Goal: Task Accomplishment & Management: Manage account settings

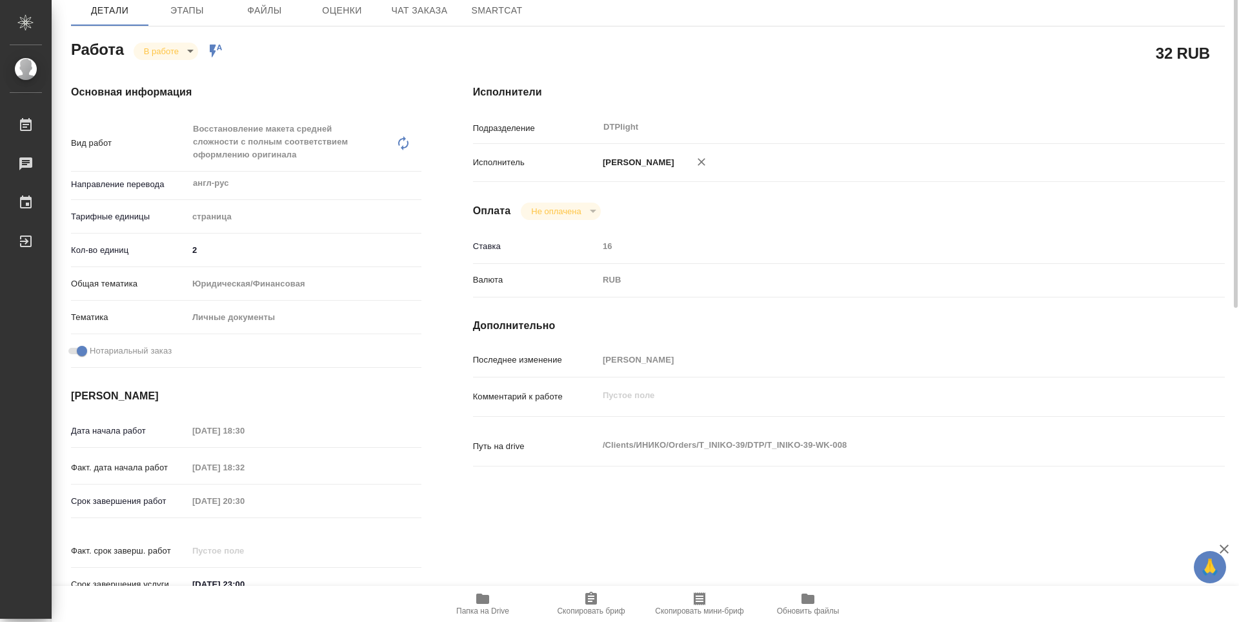
scroll to position [53, 0]
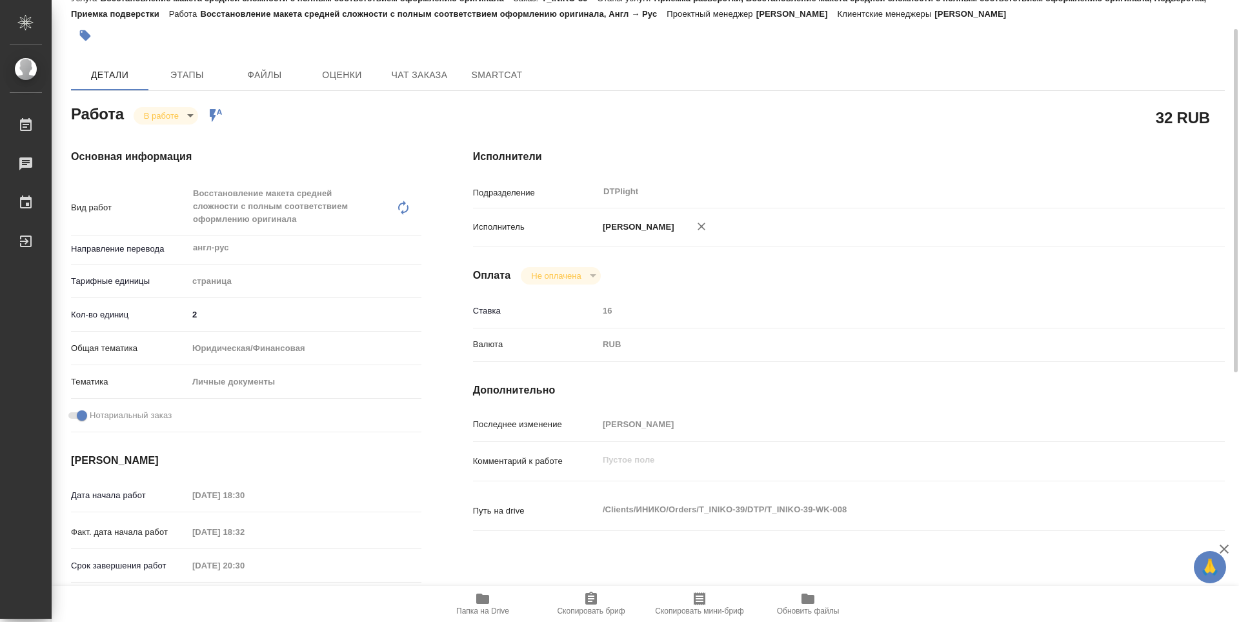
click at [172, 112] on body "🙏 .cls-1 fill:#fff; AWATERA Zubakova Viktoriya Работы 0 Чаты График Выйти T_INI…" at bounding box center [619, 311] width 1239 height 622
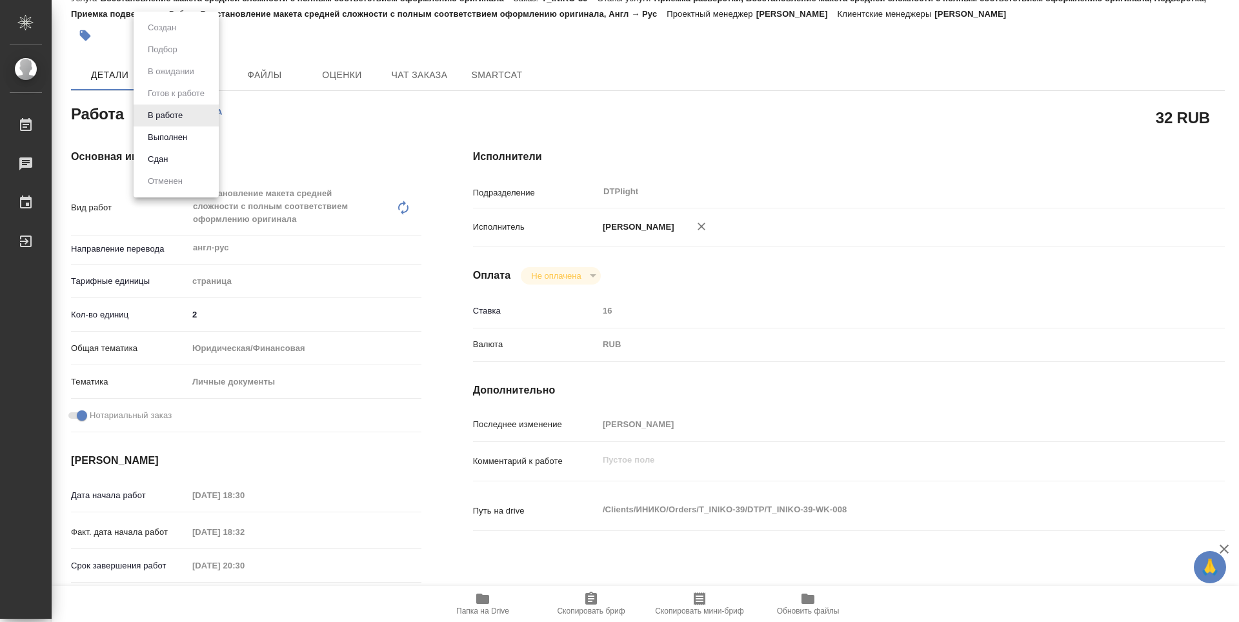
click at [171, 137] on button "Выполнен" at bounding box center [167, 137] width 47 height 14
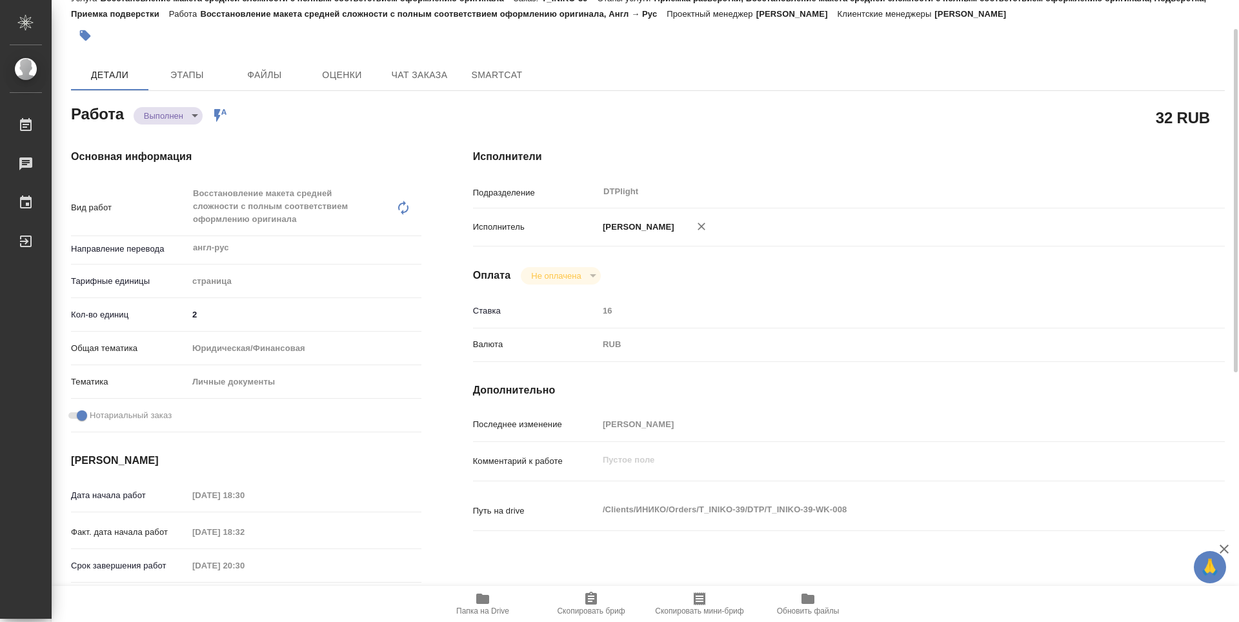
type textarea "x"
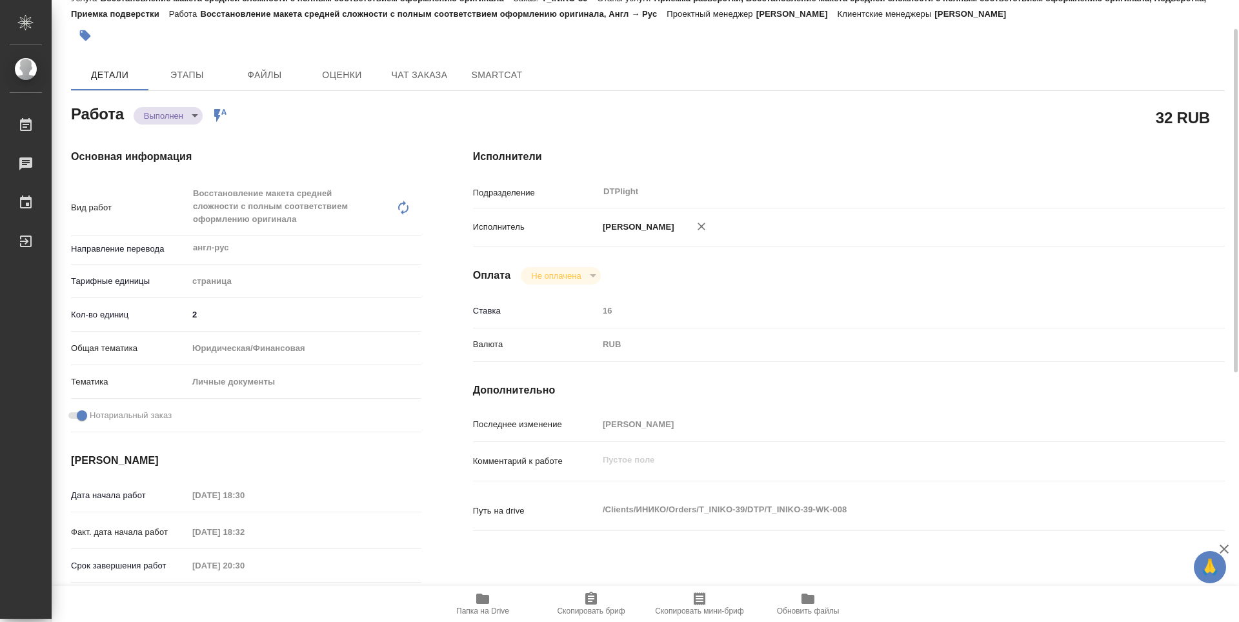
type textarea "x"
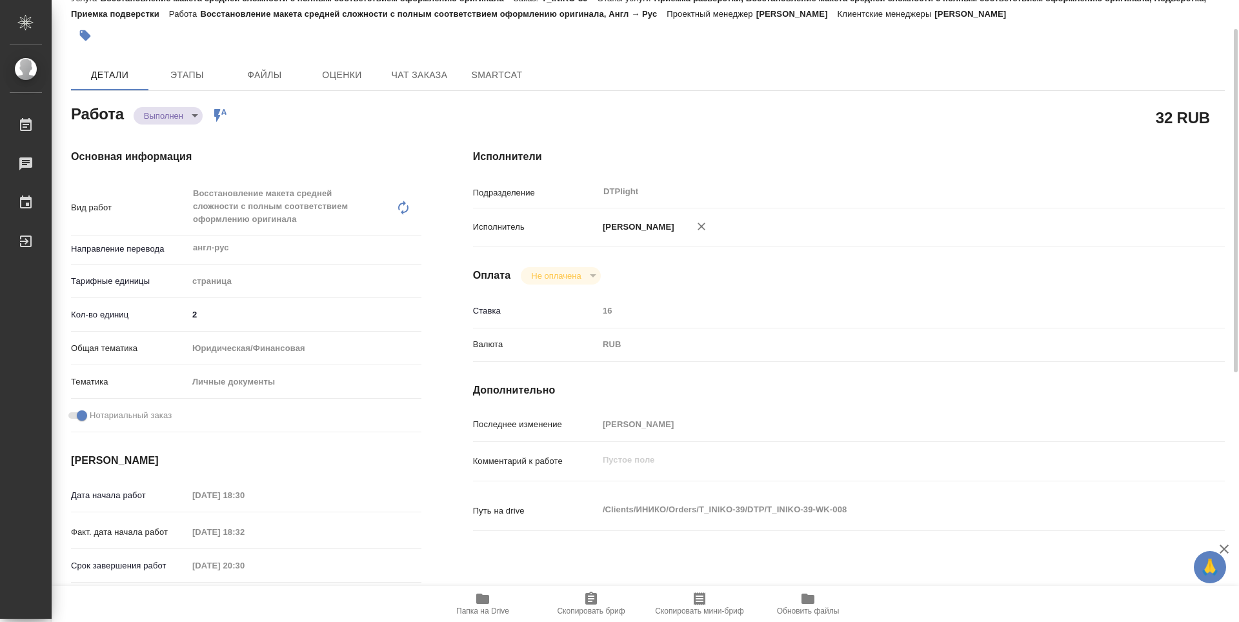
type textarea "x"
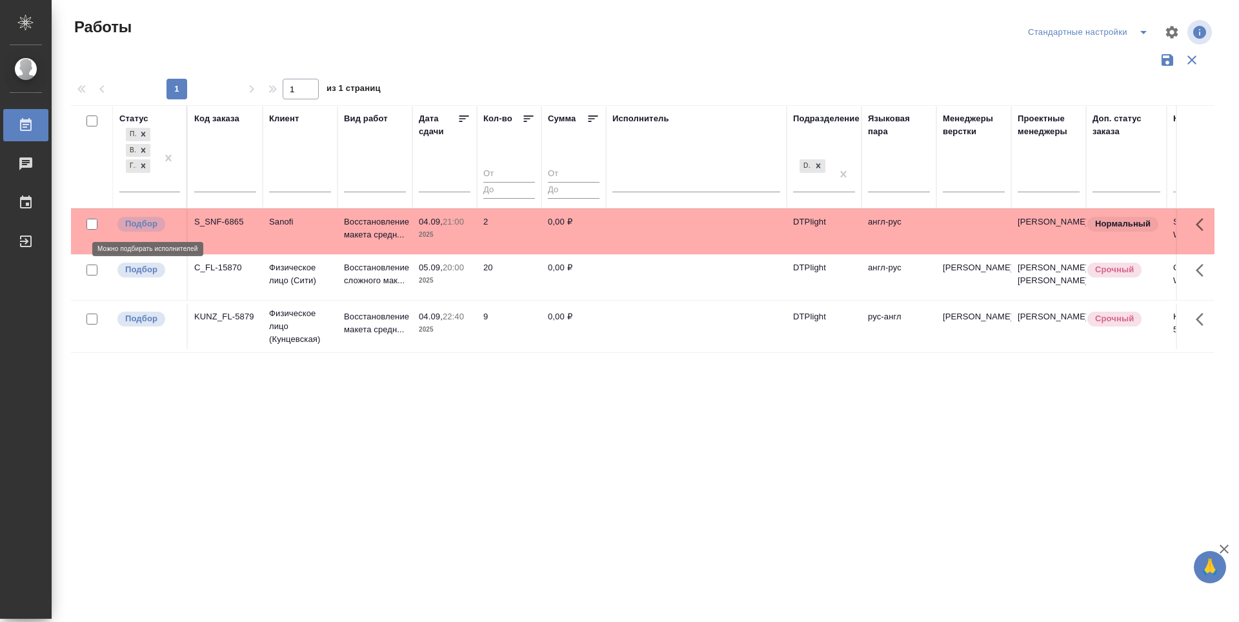
click at [145, 225] on p "Подбор" at bounding box center [141, 223] width 32 height 13
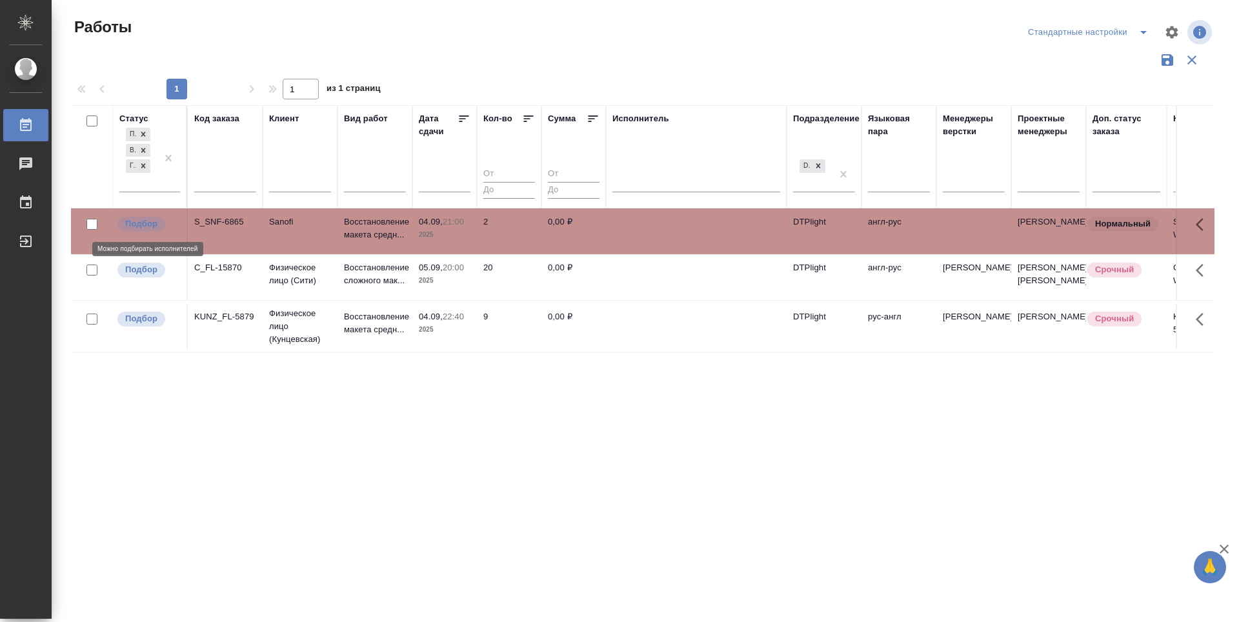
click at [145, 225] on p "Подбор" at bounding box center [141, 223] width 32 height 13
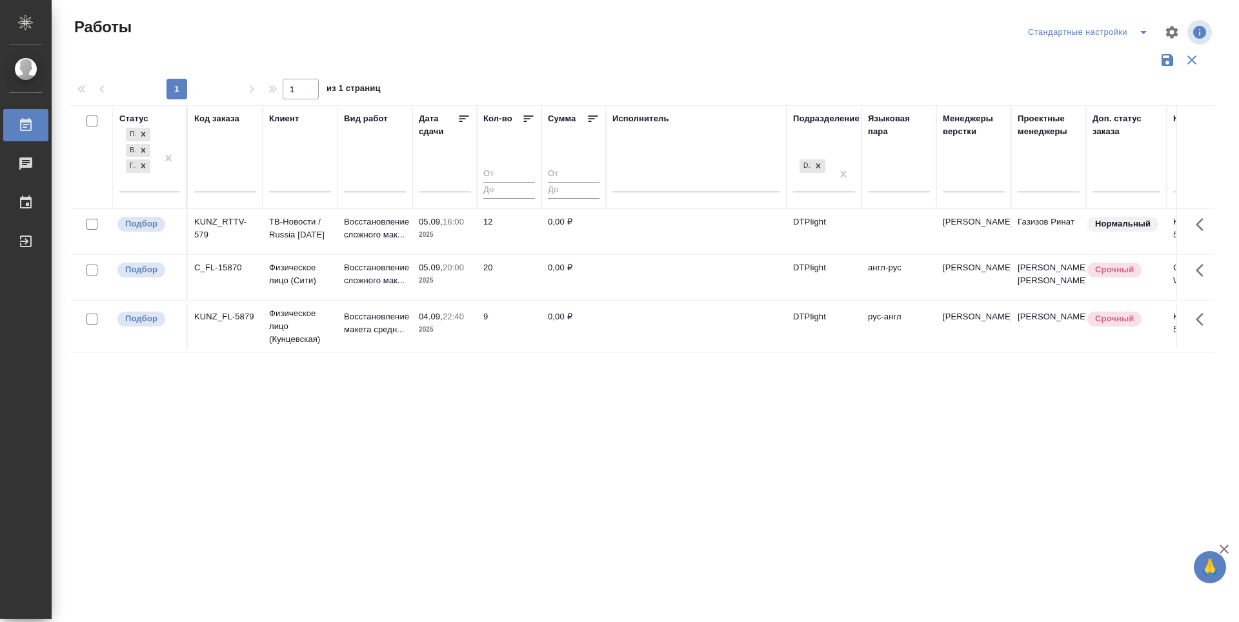
click at [569, 503] on div "Статус Подбор В работе Готов к работе Код заказа Клиент Вид работ Дата сдачи Ко…" at bounding box center [642, 337] width 1143 height 464
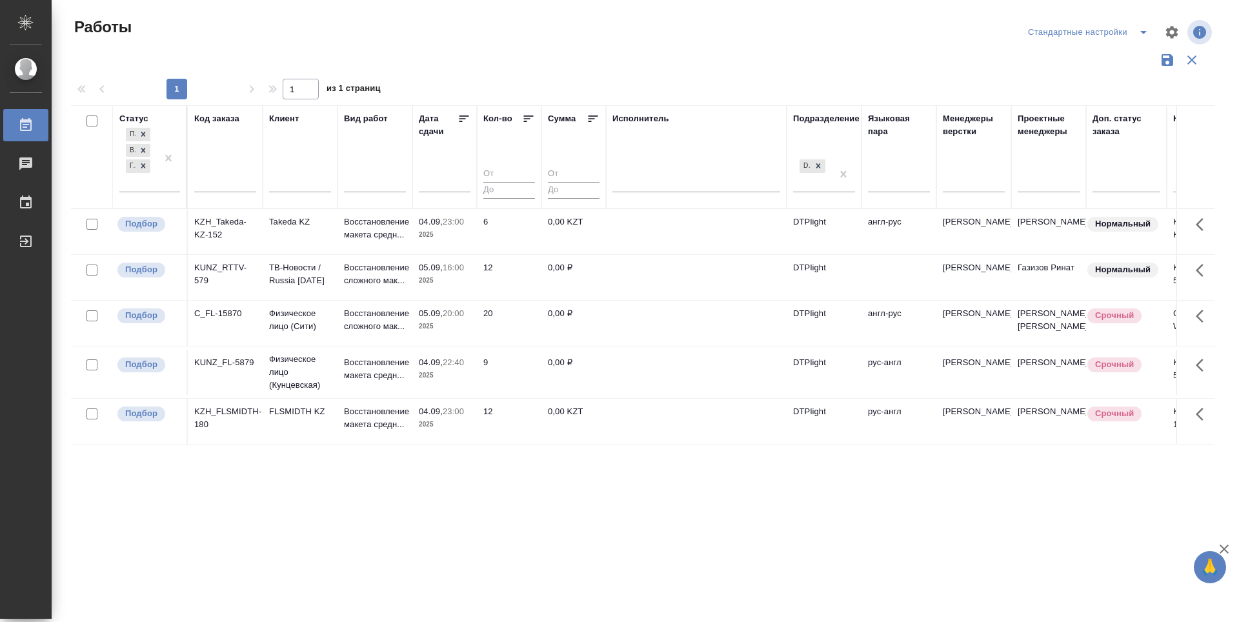
click at [383, 519] on div "Статус Подбор В работе Готов к работе Код заказа Клиент Вид работ Дата сдачи Ко…" at bounding box center [642, 337] width 1143 height 464
click at [458, 116] on icon at bounding box center [463, 118] width 13 height 13
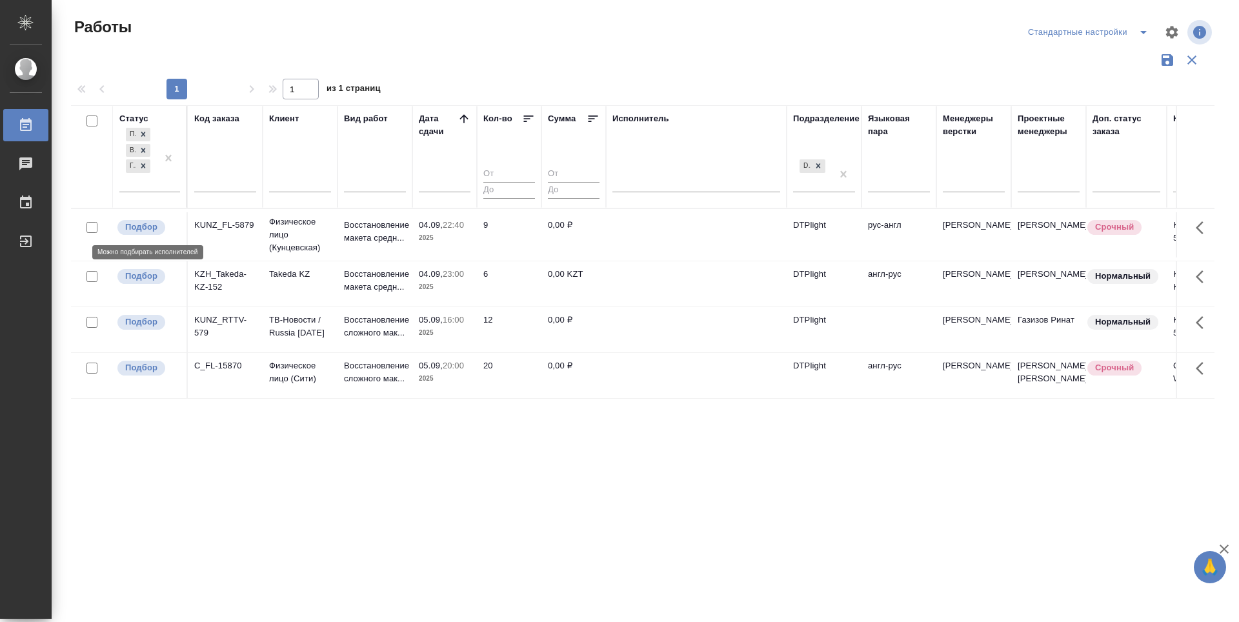
click at [138, 223] on p "Подбор" at bounding box center [141, 227] width 32 height 13
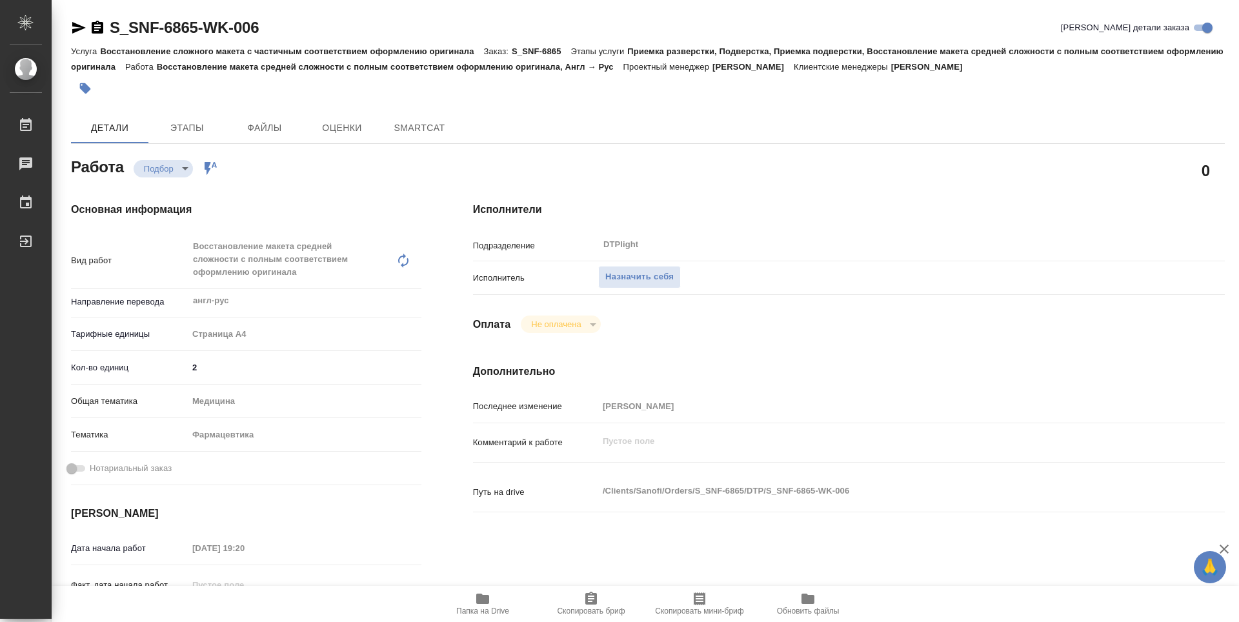
type textarea "x"
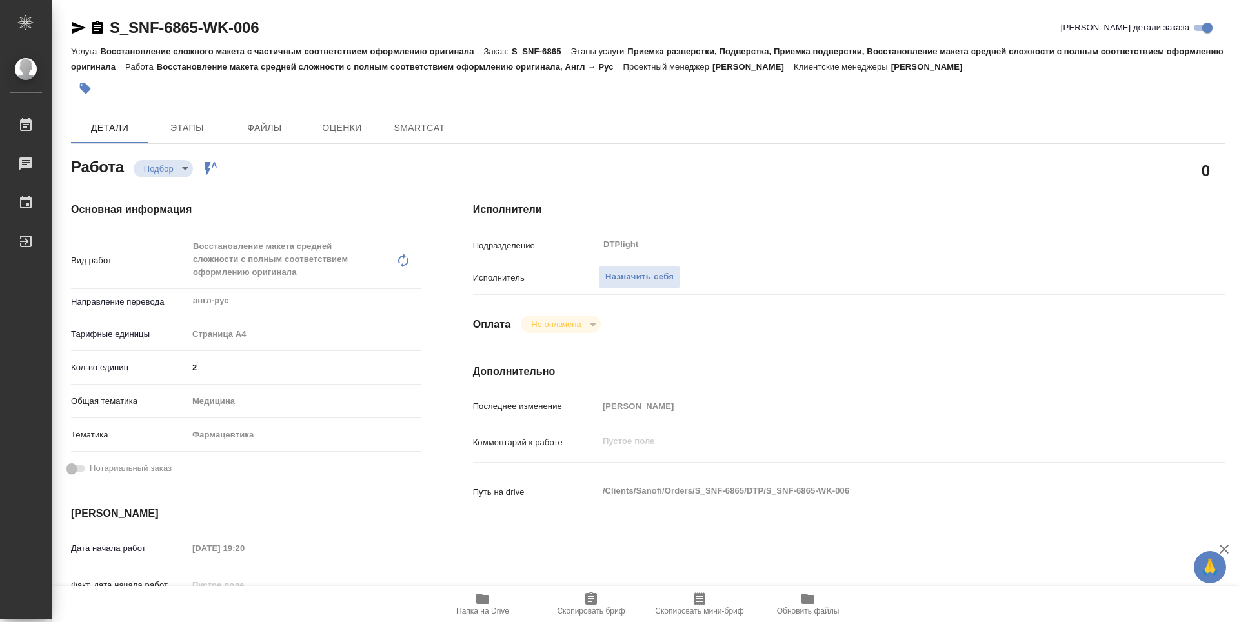
type textarea "x"
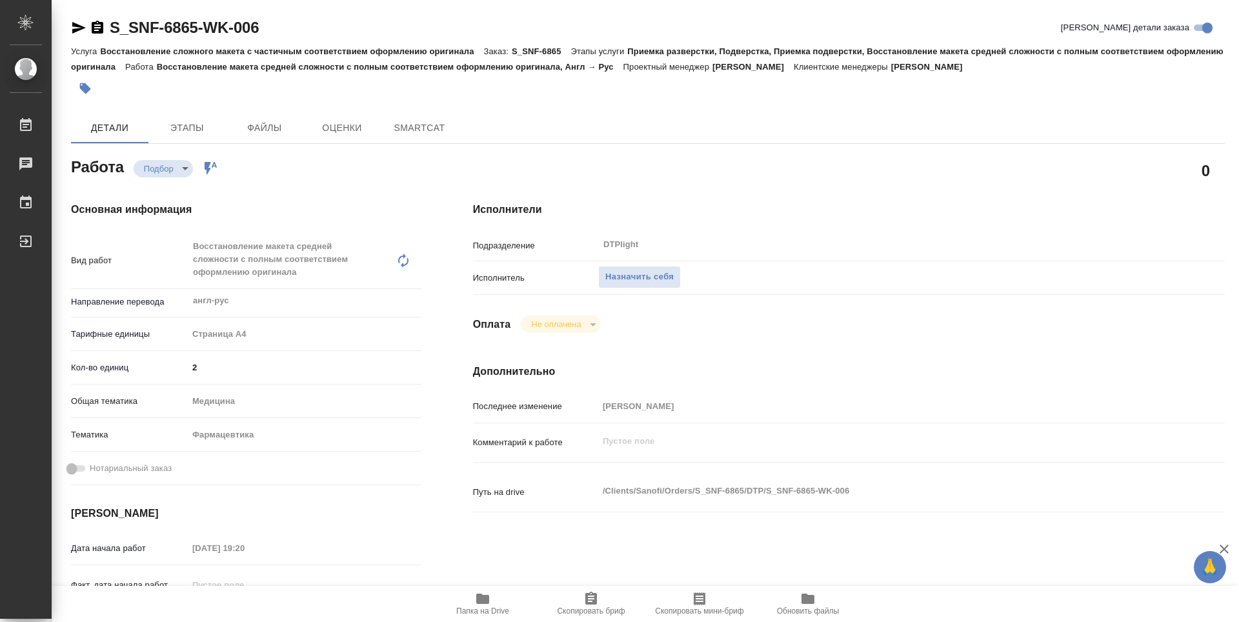
type textarea "x"
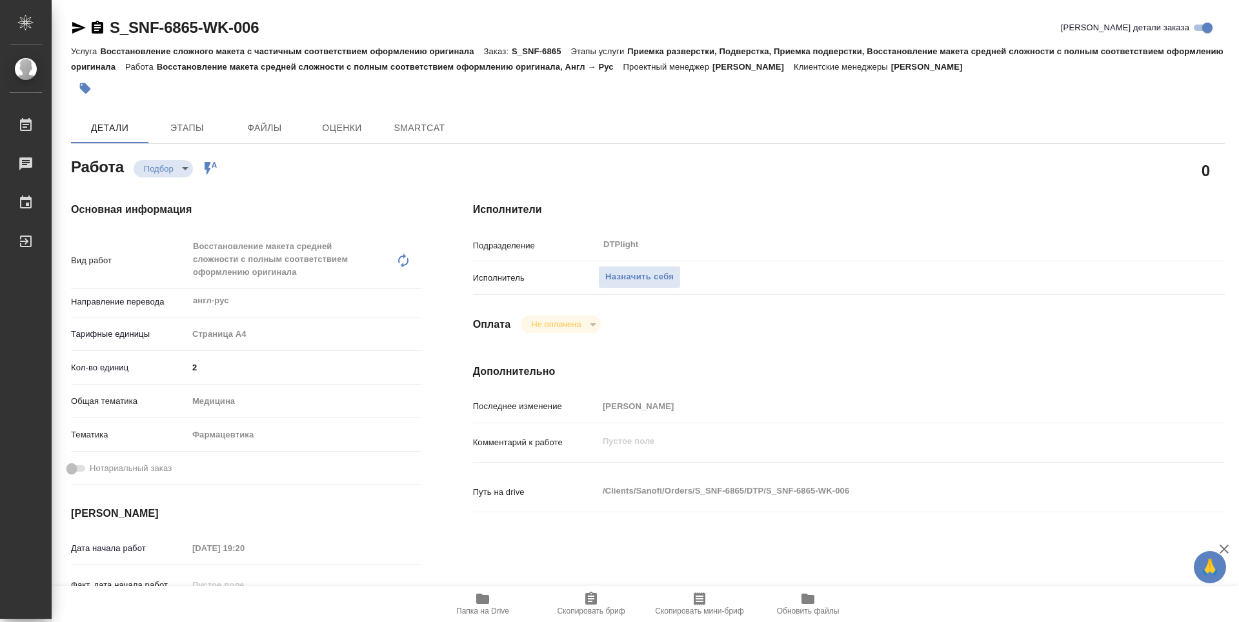
type textarea "x"
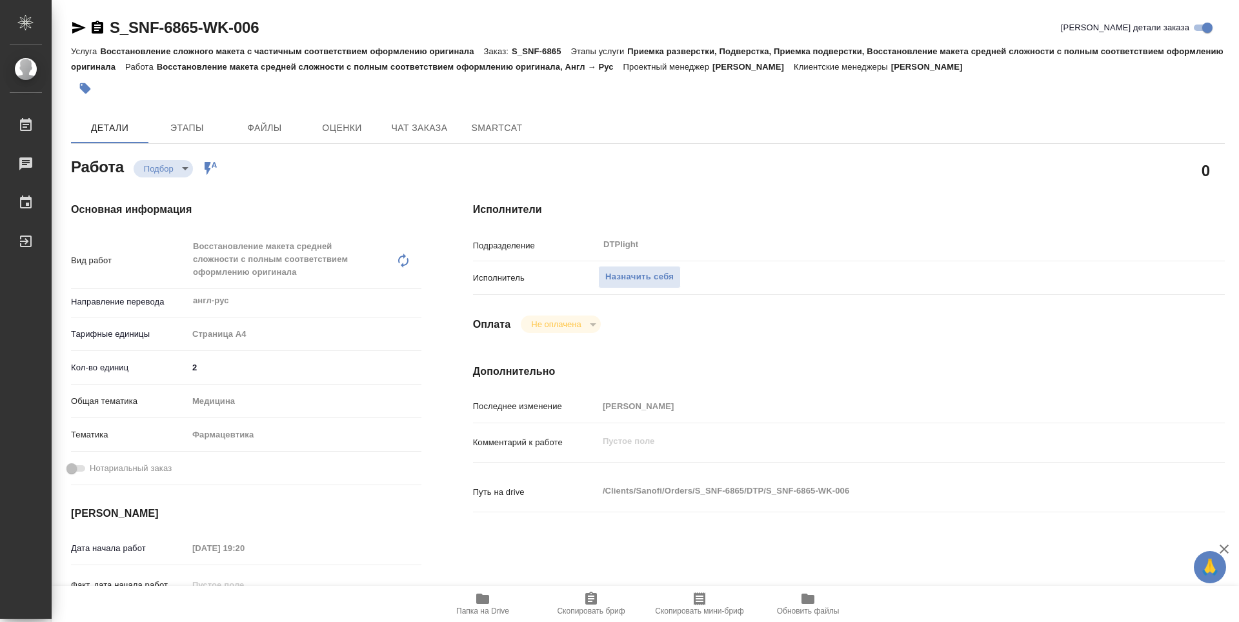
type textarea "x"
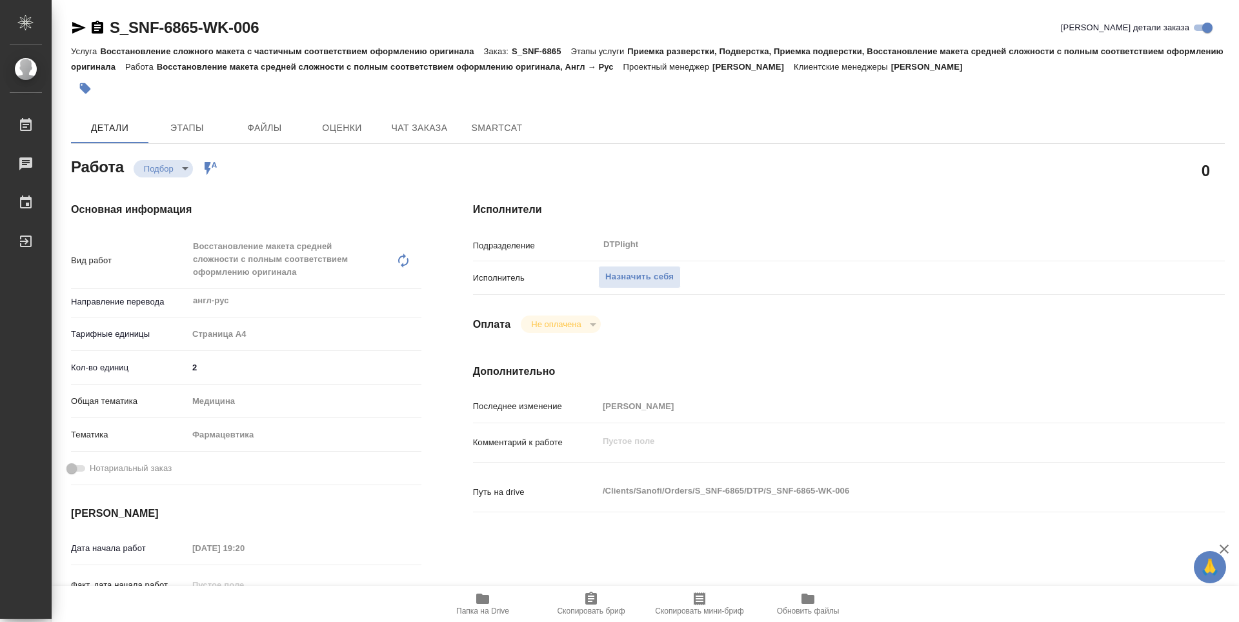
click at [481, 604] on icon "button" at bounding box center [482, 598] width 15 height 15
type textarea "x"
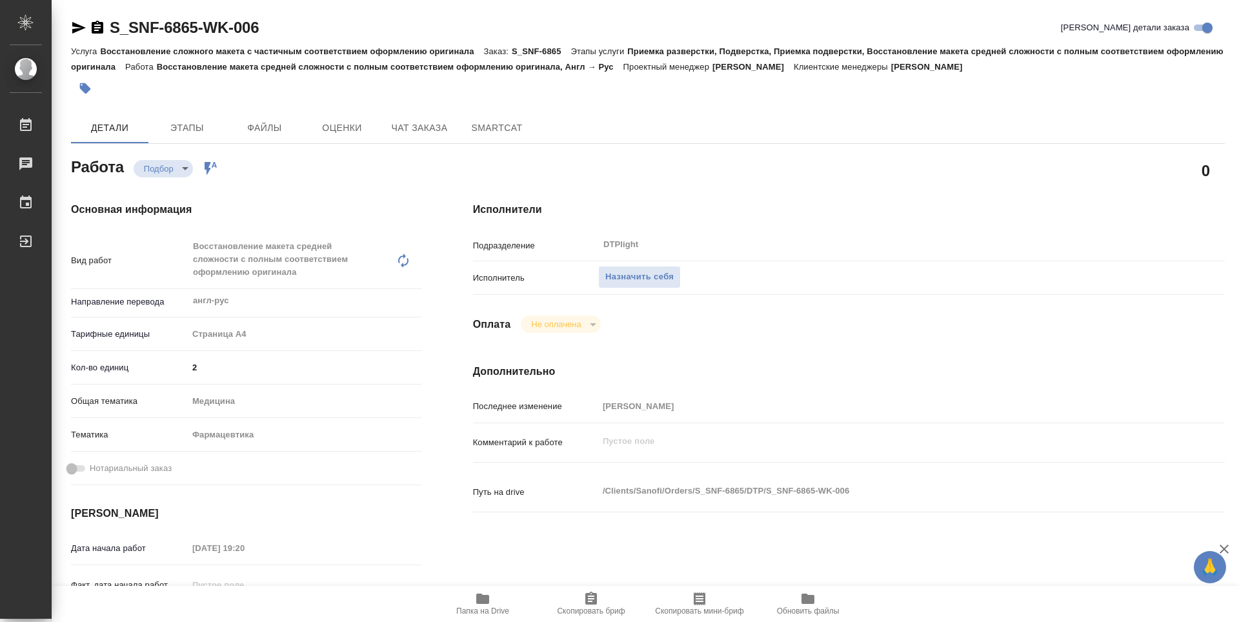
type textarea "x"
drag, startPoint x: 270, startPoint y: 23, endPoint x: 88, endPoint y: 26, distance: 182.0
click at [88, 26] on div "S_SNF-6865-WK-006 Кратко детали заказа" at bounding box center [648, 27] width 1154 height 21
copy link "S_SNF-6865-WK-006"
click at [623, 274] on span "Назначить себя" at bounding box center [639, 277] width 68 height 15
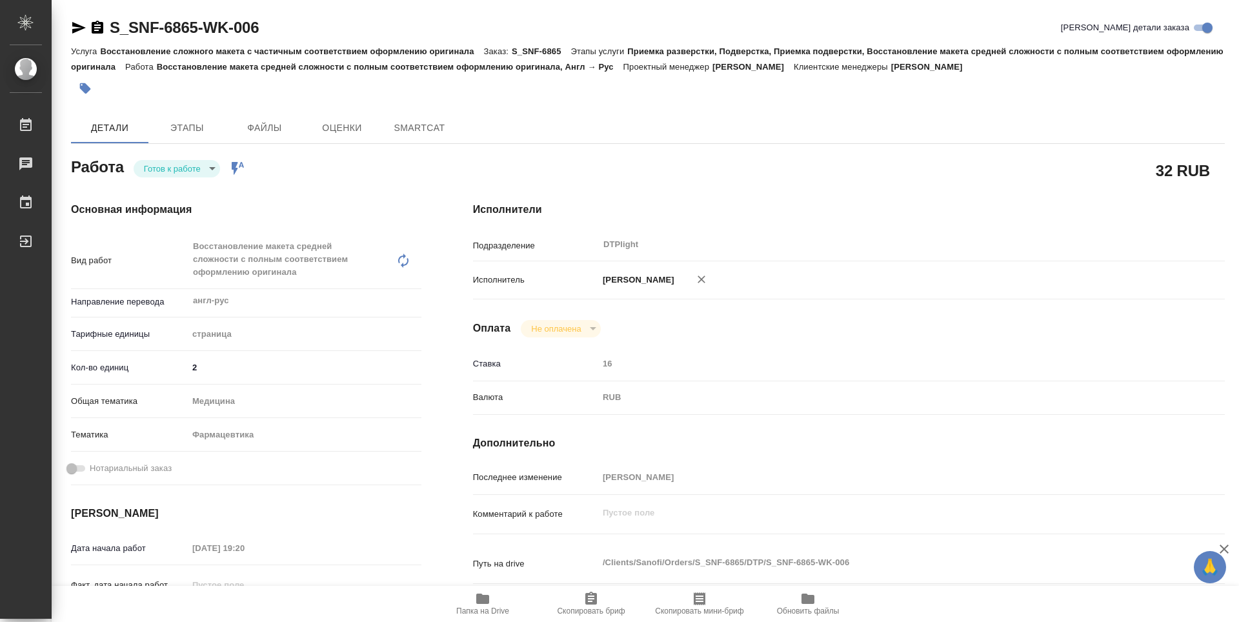
type textarea "x"
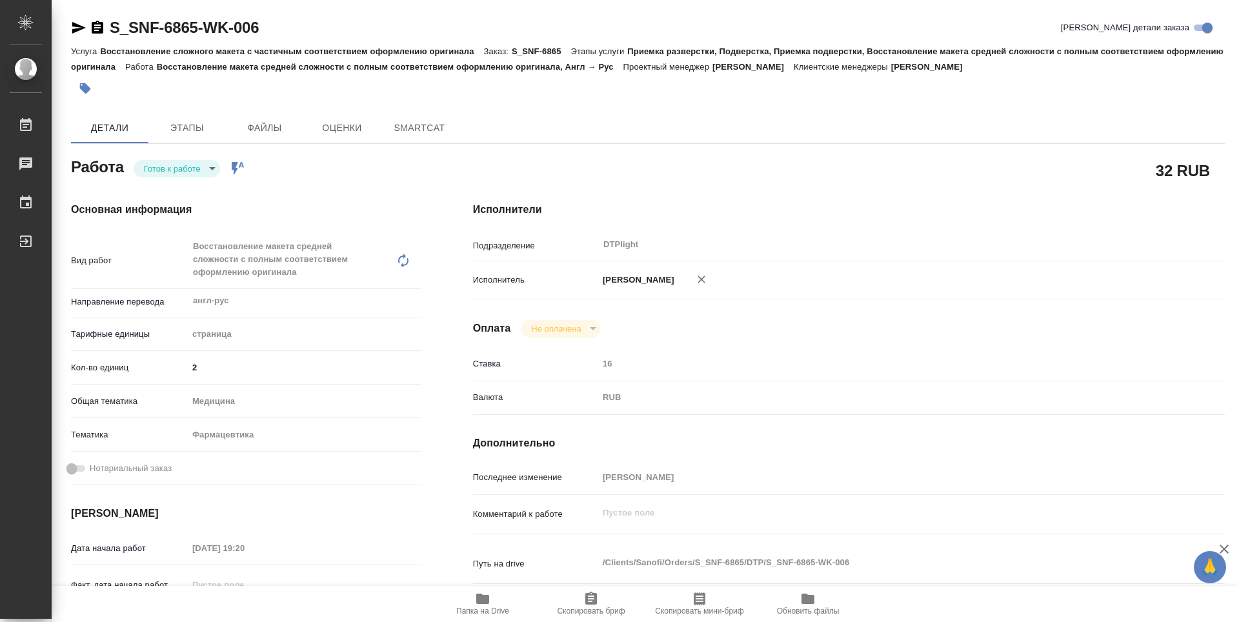
type textarea "x"
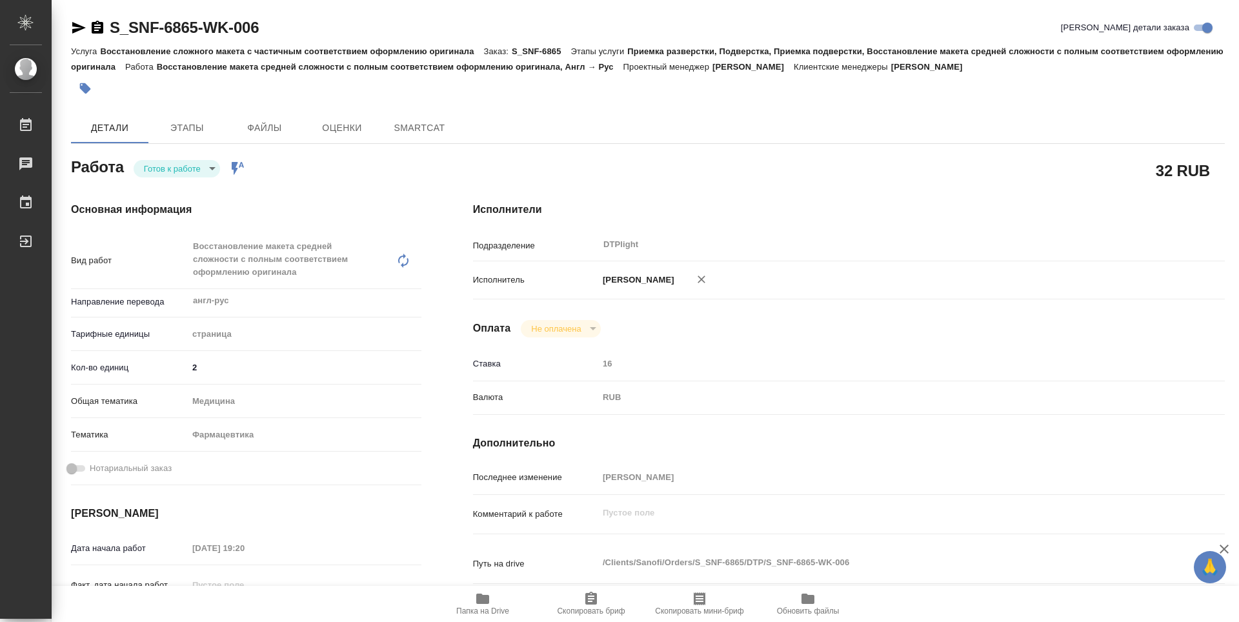
type textarea "x"
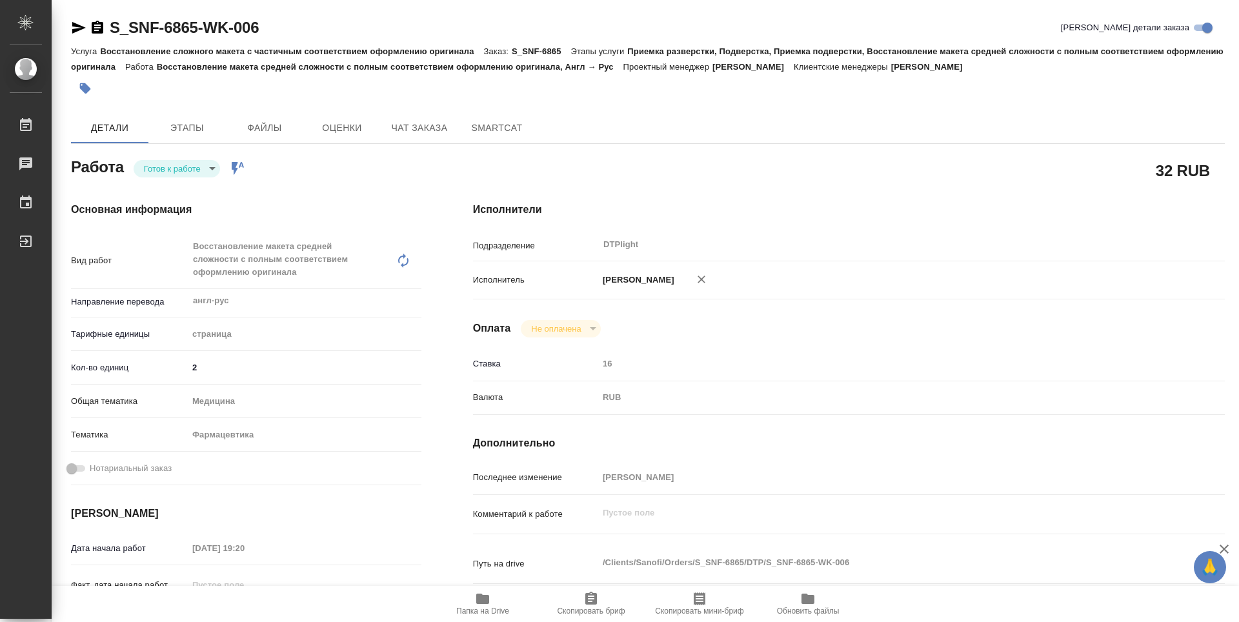
type textarea "x"
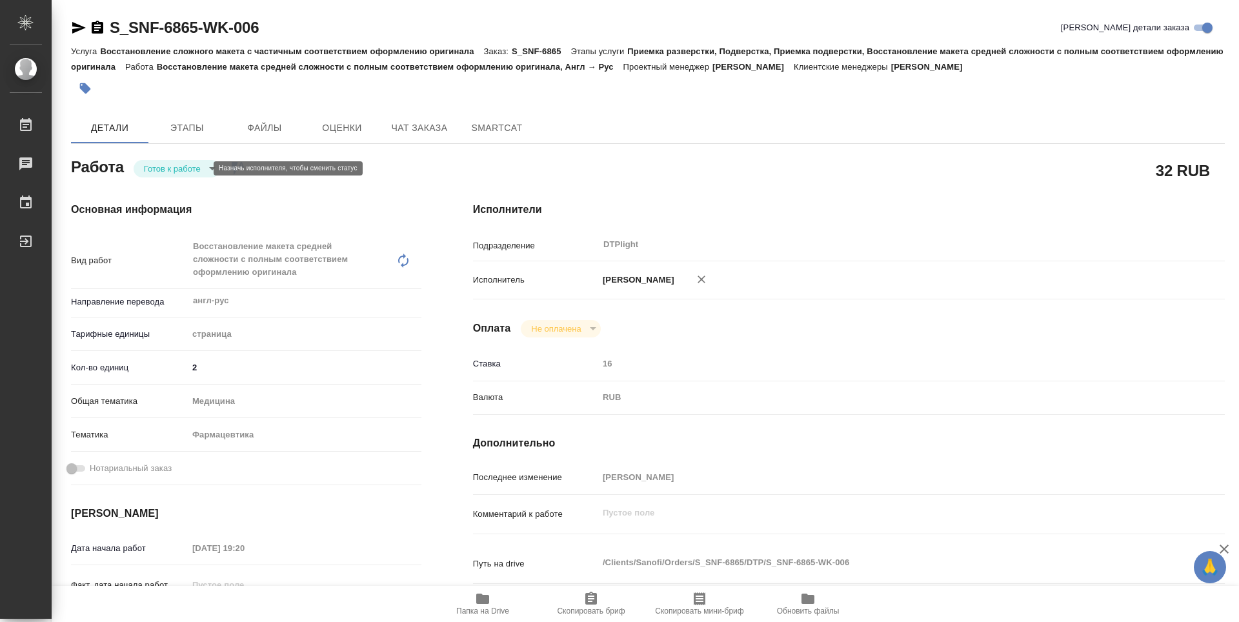
click at [191, 171] on body "🙏 .cls-1 fill:#fff; AWATERA Zubakova Viktoriya Работы Чаты График Выйти S_SNF-6…" at bounding box center [619, 311] width 1239 height 622
click at [186, 170] on button "В работе" at bounding box center [165, 168] width 43 height 14
type textarea "x"
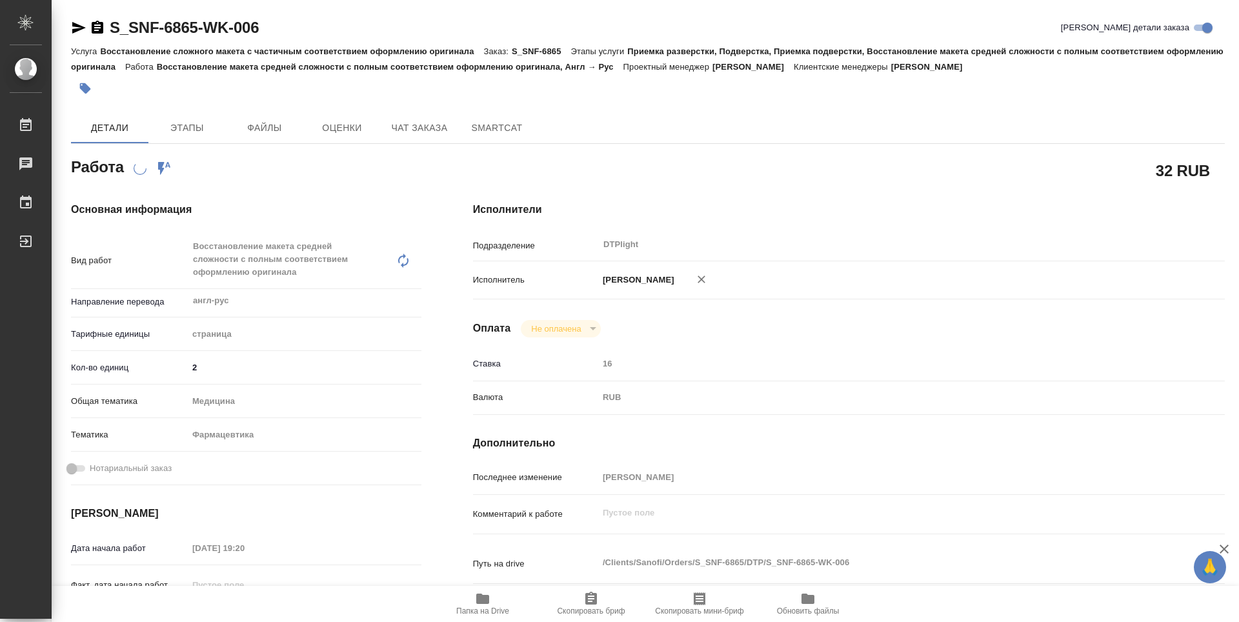
type textarea "x"
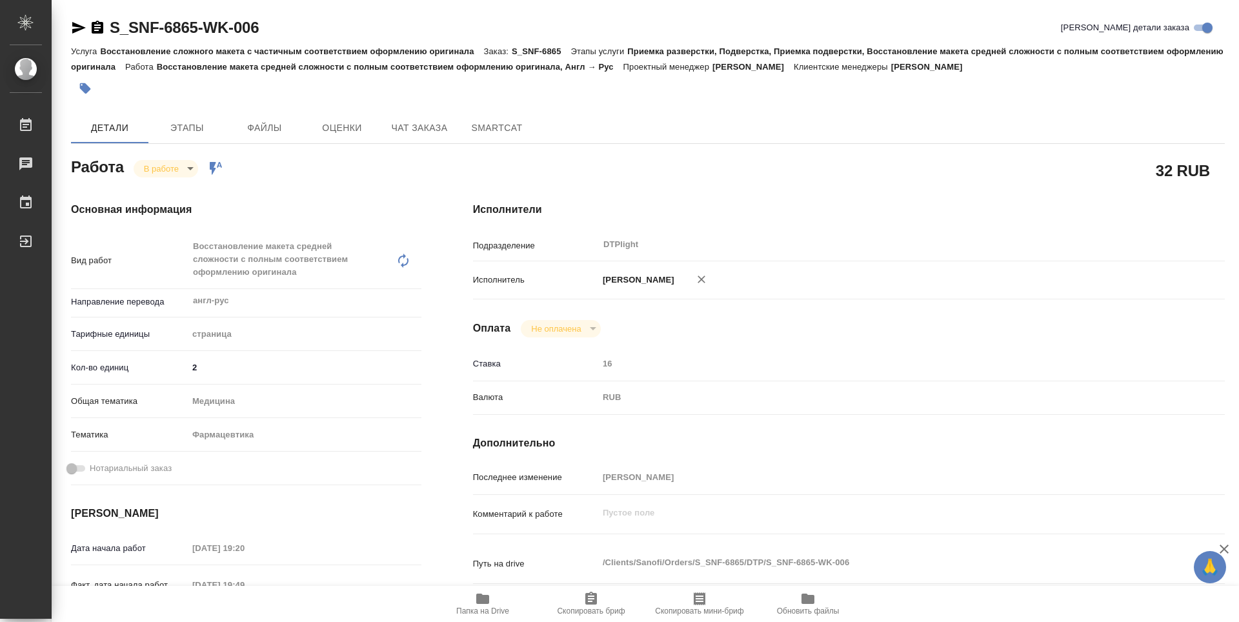
type textarea "x"
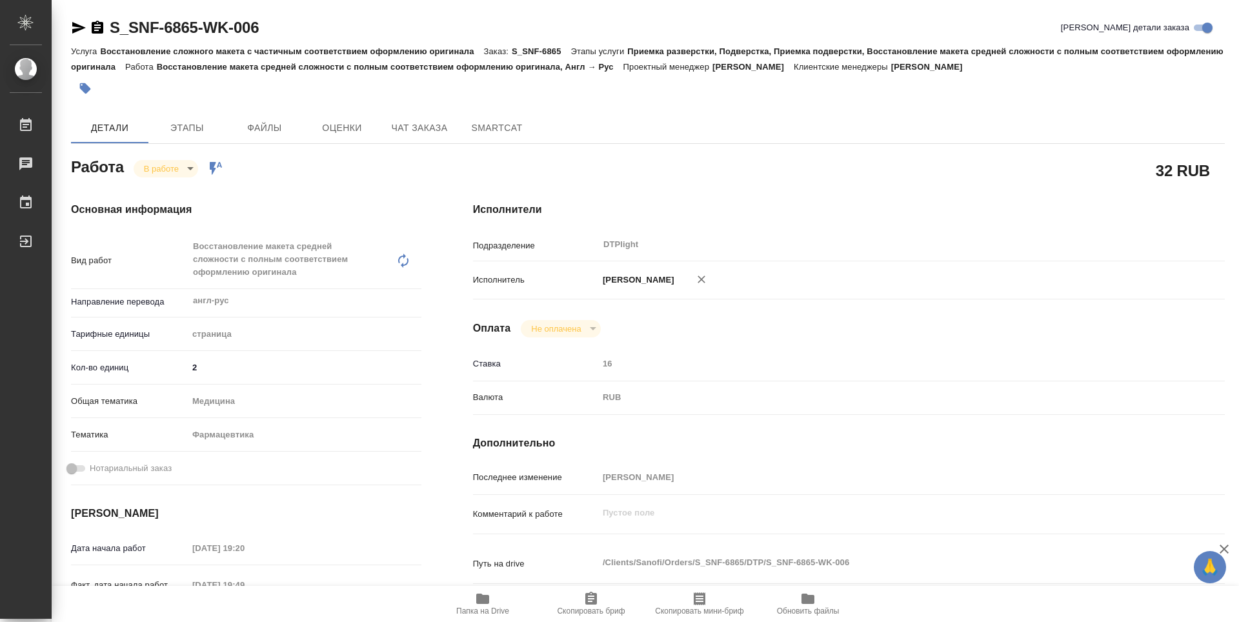
type textarea "x"
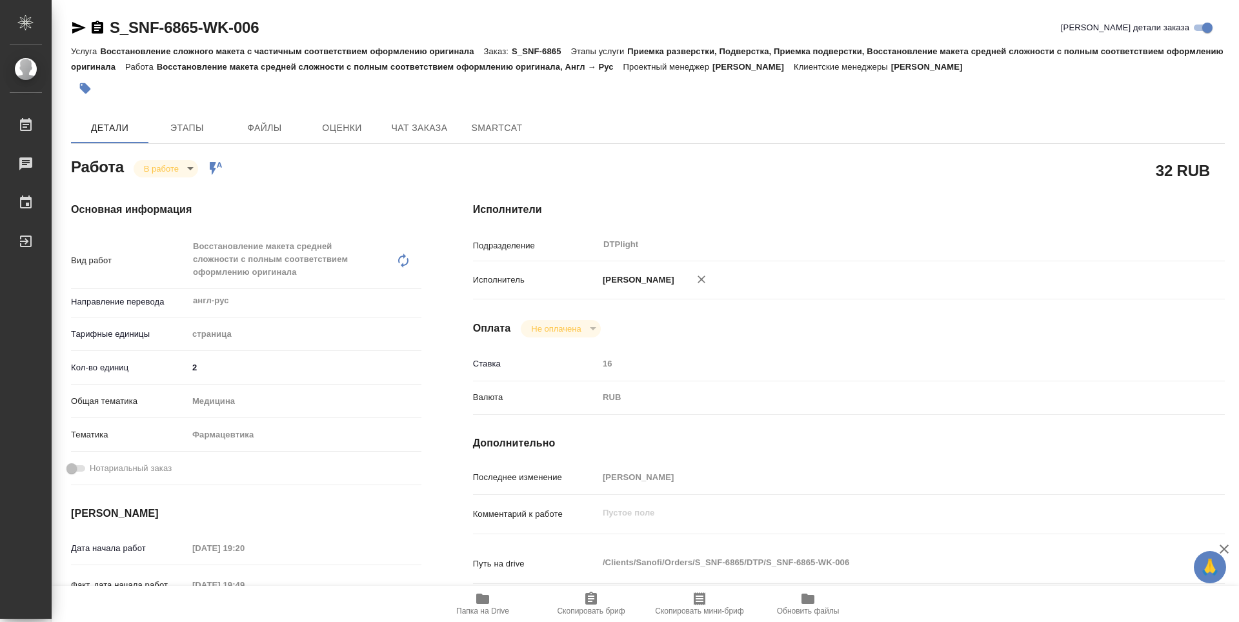
type textarea "x"
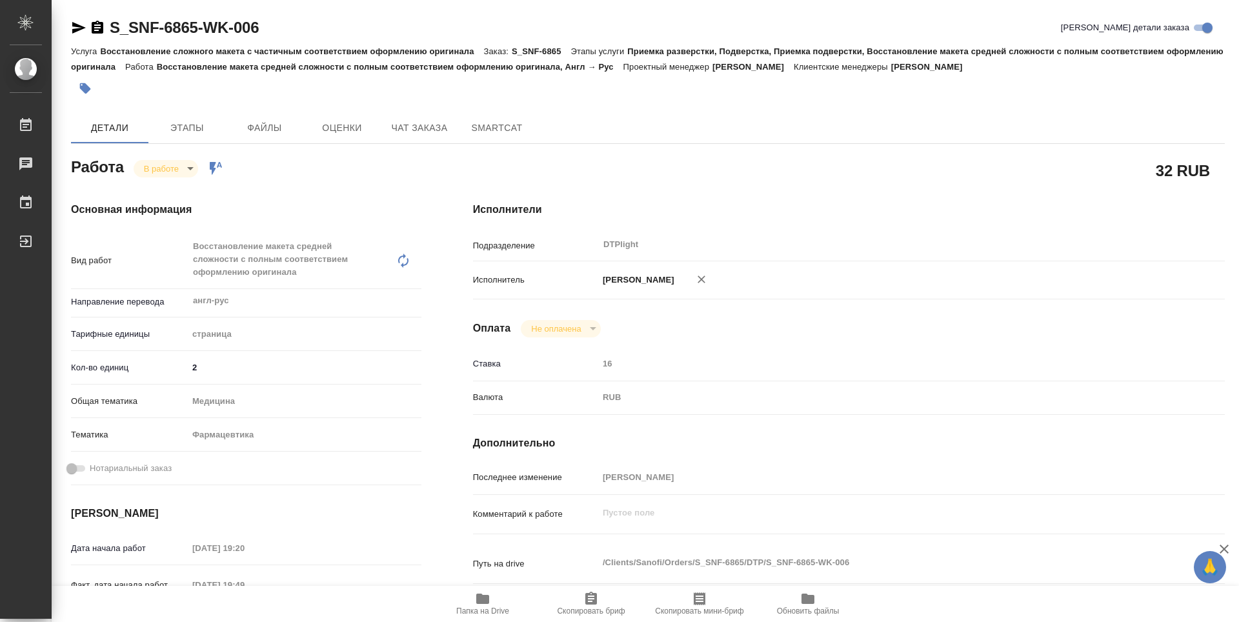
type textarea "x"
click at [76, 23] on icon "button" at bounding box center [78, 27] width 15 height 15
click at [481, 602] on icon "button" at bounding box center [482, 599] width 13 height 10
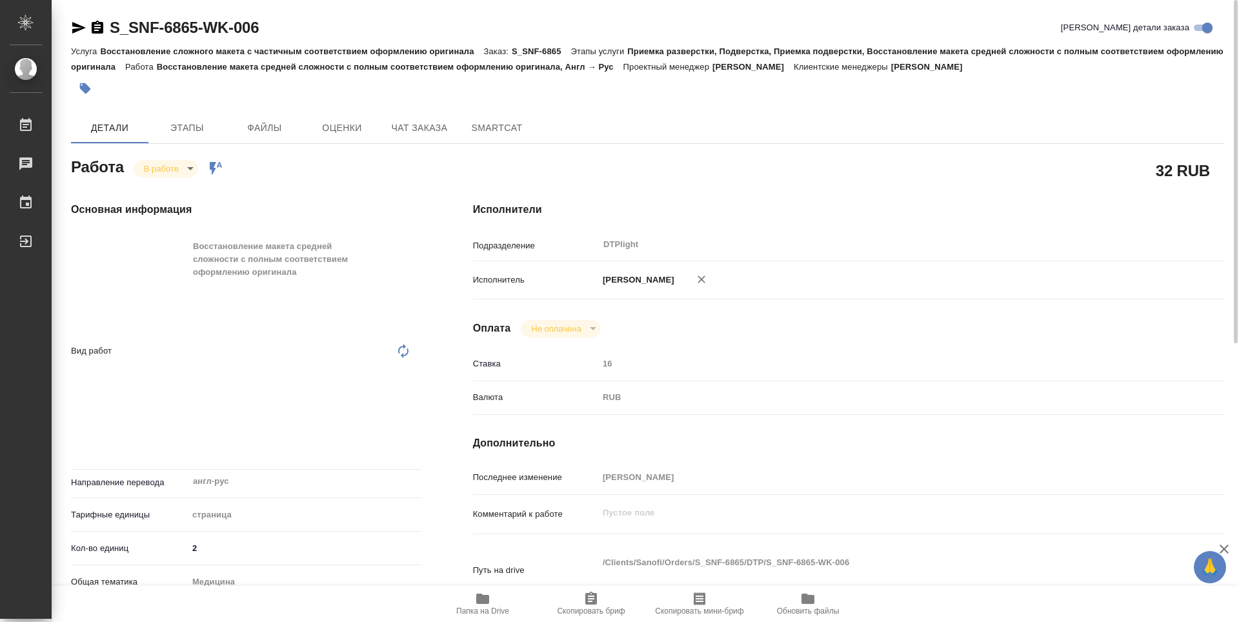
type textarea "x"
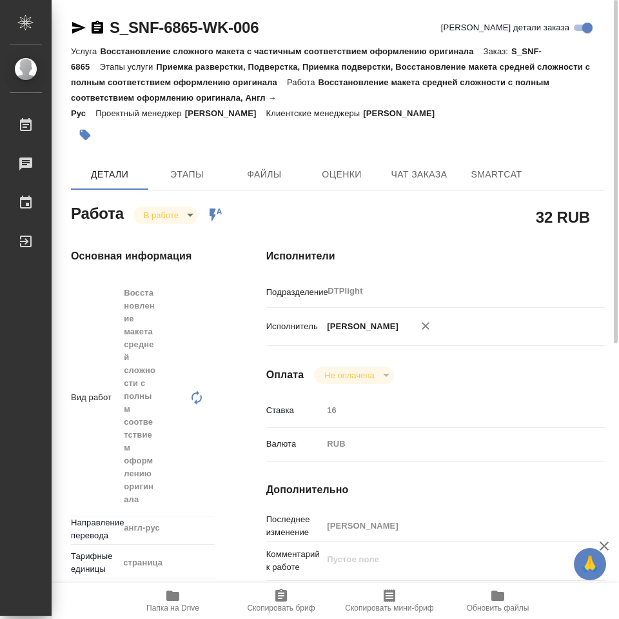
type textarea "x"
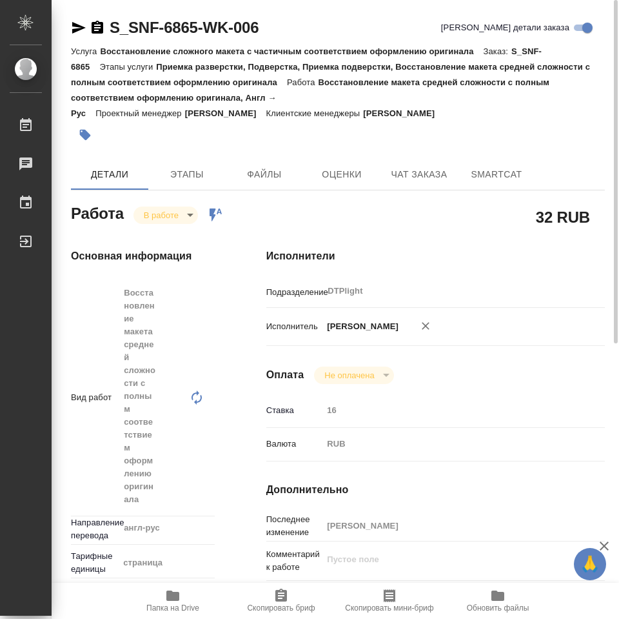
type textarea "x"
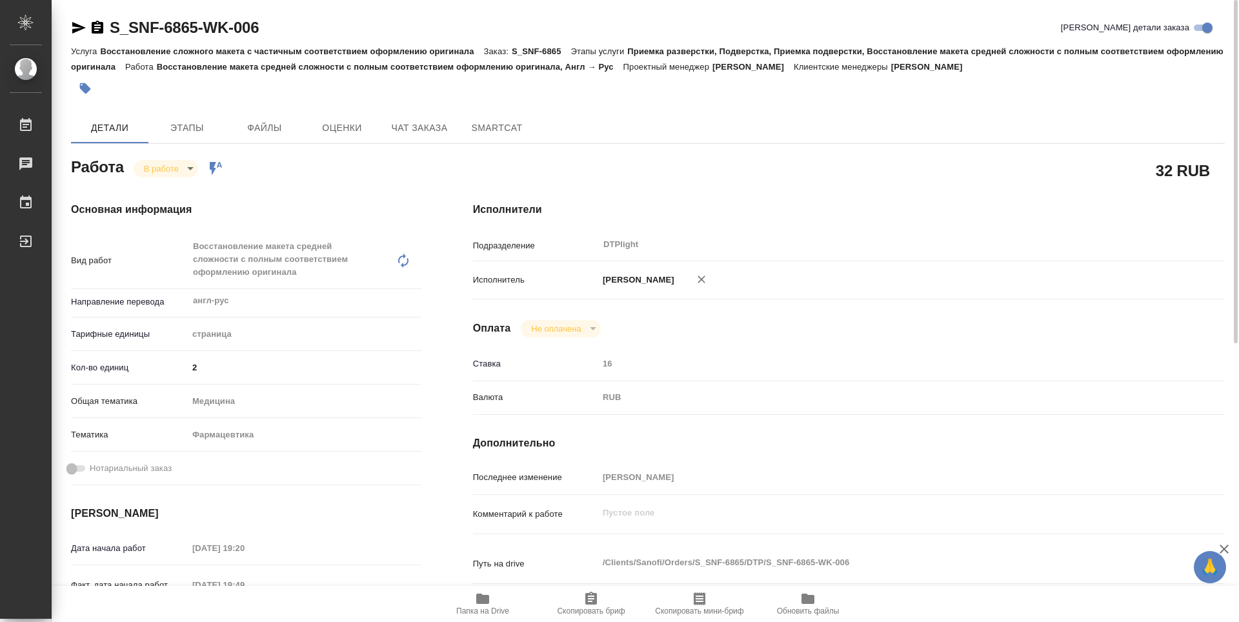
type textarea "x"
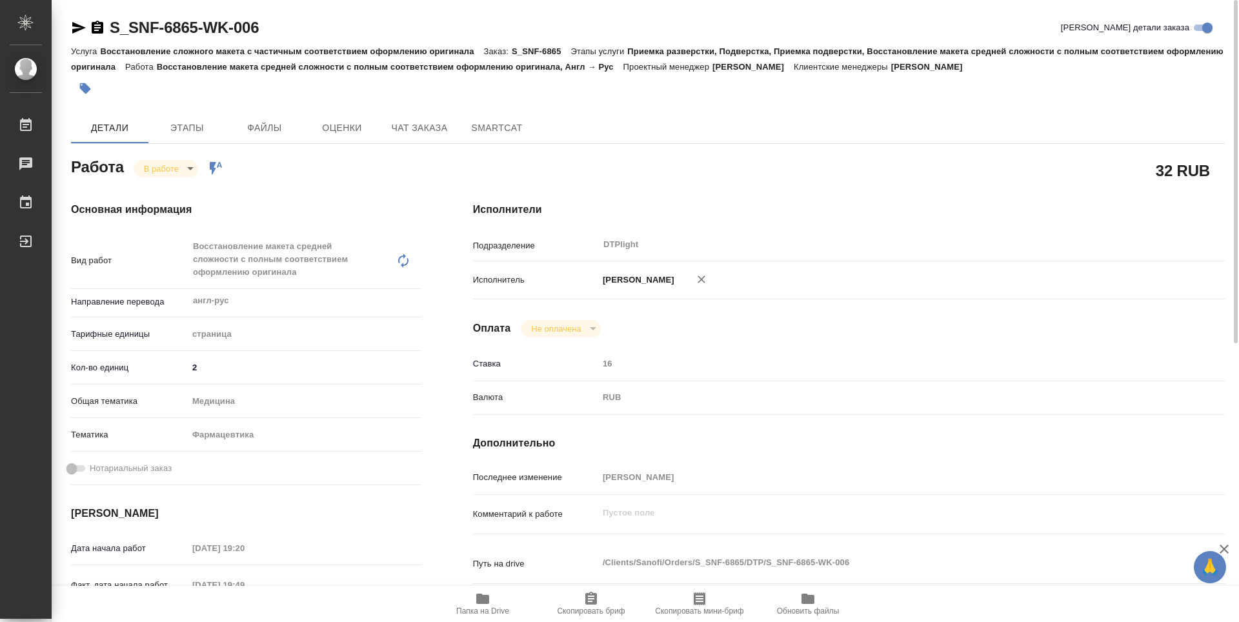
click at [170, 155] on div "Работа В работе inProgress Работа включена в последовательность" at bounding box center [246, 165] width 350 height 23
click at [169, 167] on body "🙏 .cls-1 fill:#fff; AWATERA Zubakova Viktoriya Работы 0 Чаты График Выйти S_SNF…" at bounding box center [619, 311] width 1239 height 622
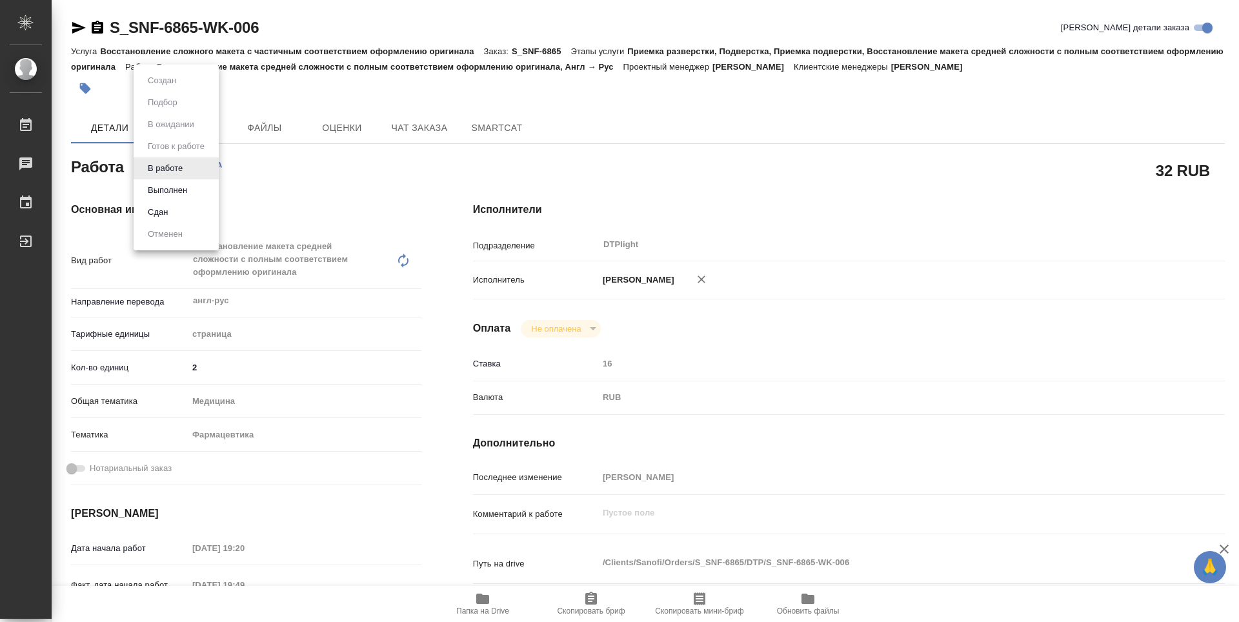
click at [175, 212] on li "Сдан" at bounding box center [176, 212] width 85 height 22
type textarea "x"
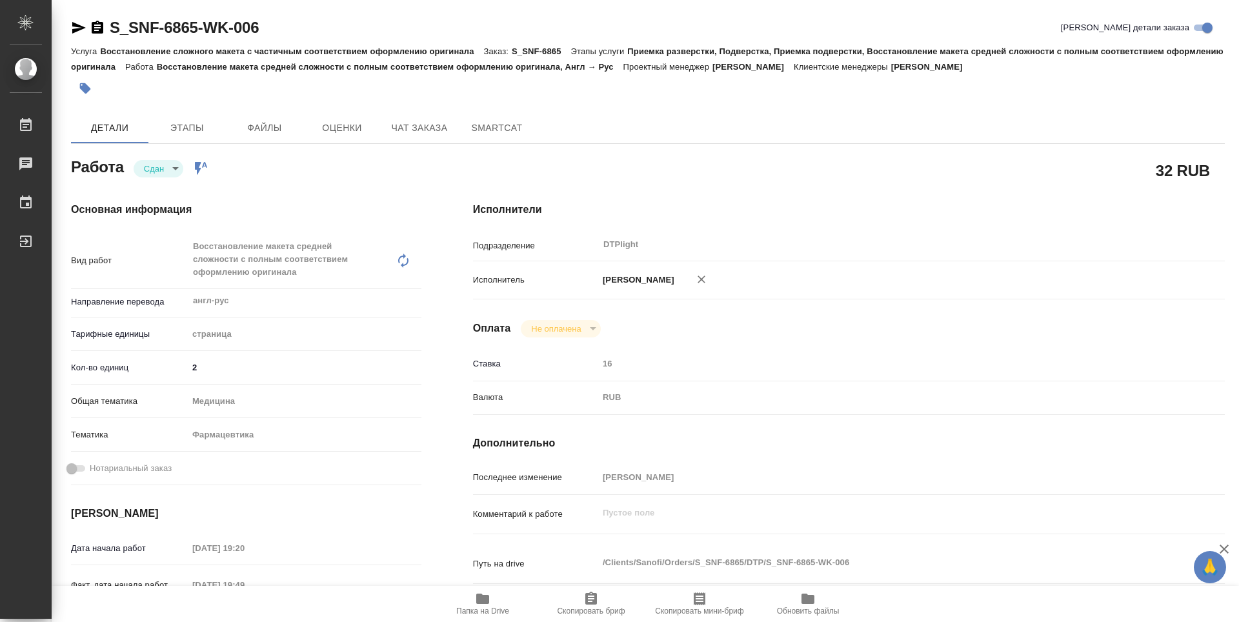
type textarea "x"
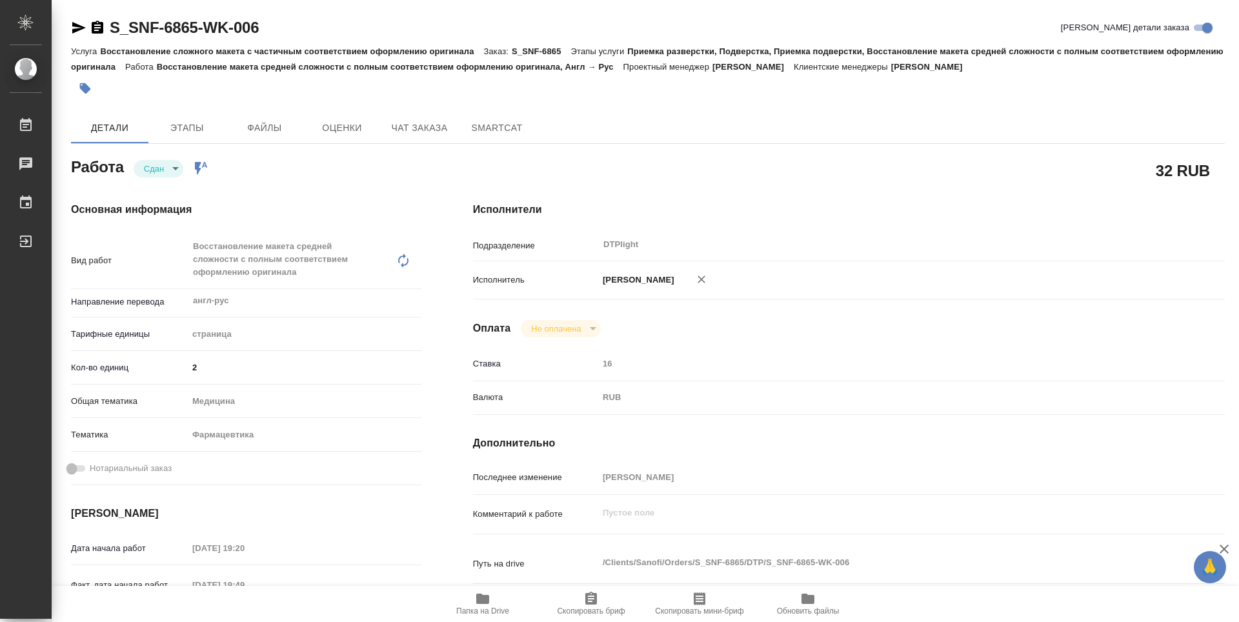
type textarea "x"
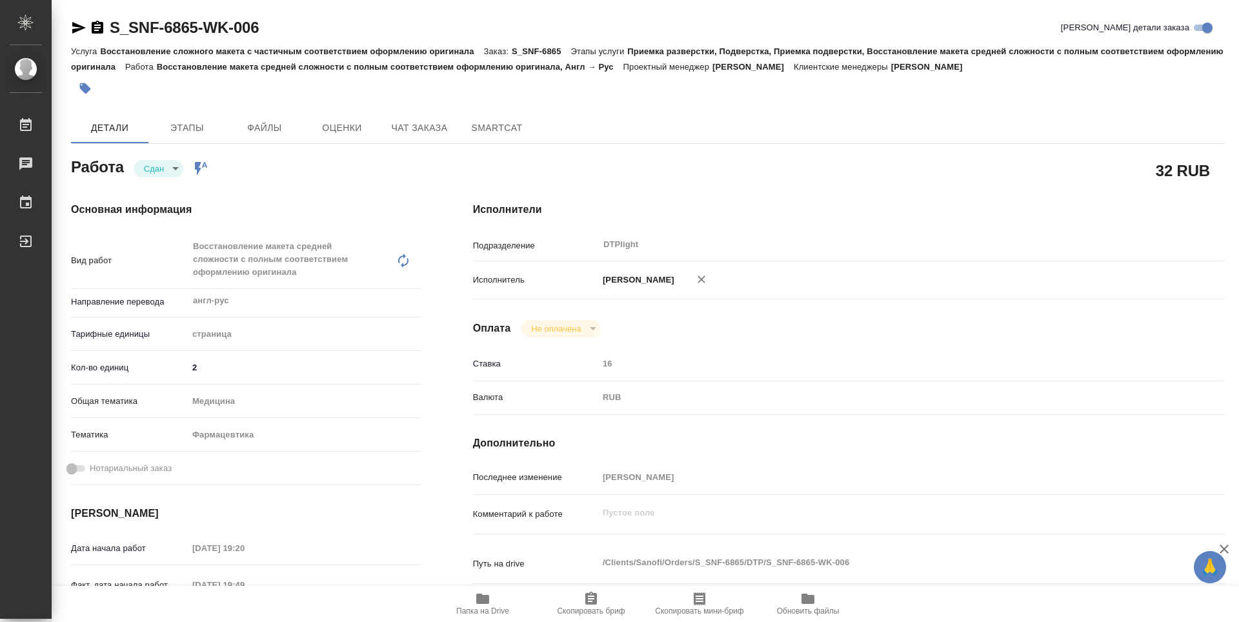
type textarea "x"
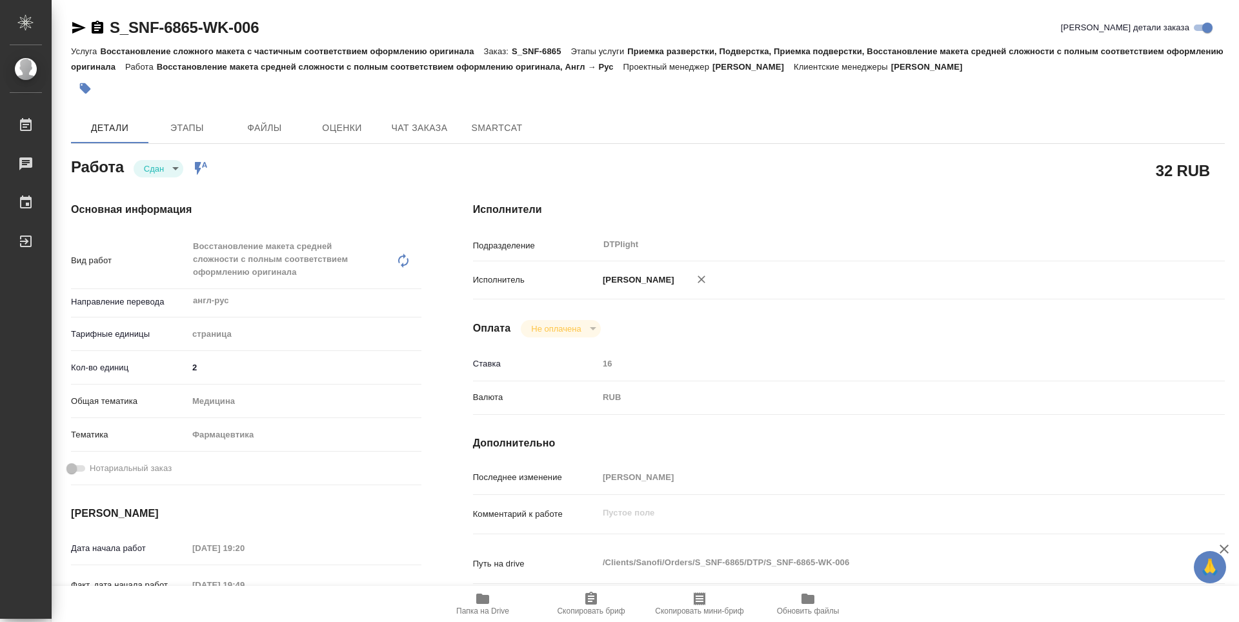
type textarea "x"
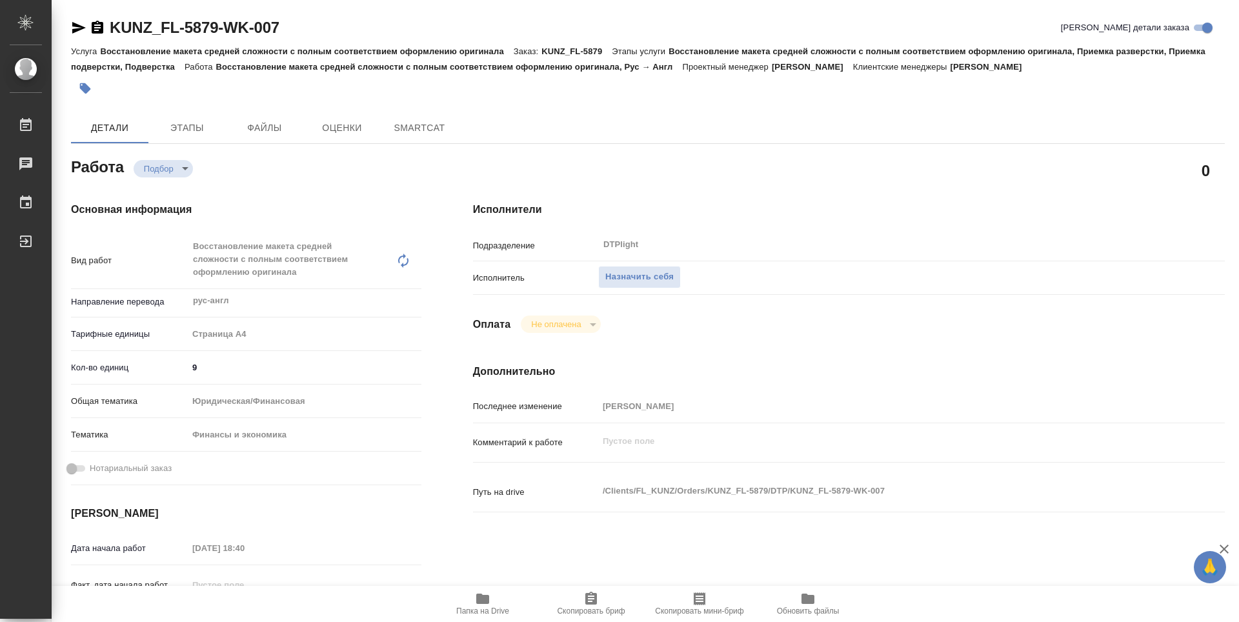
type textarea "x"
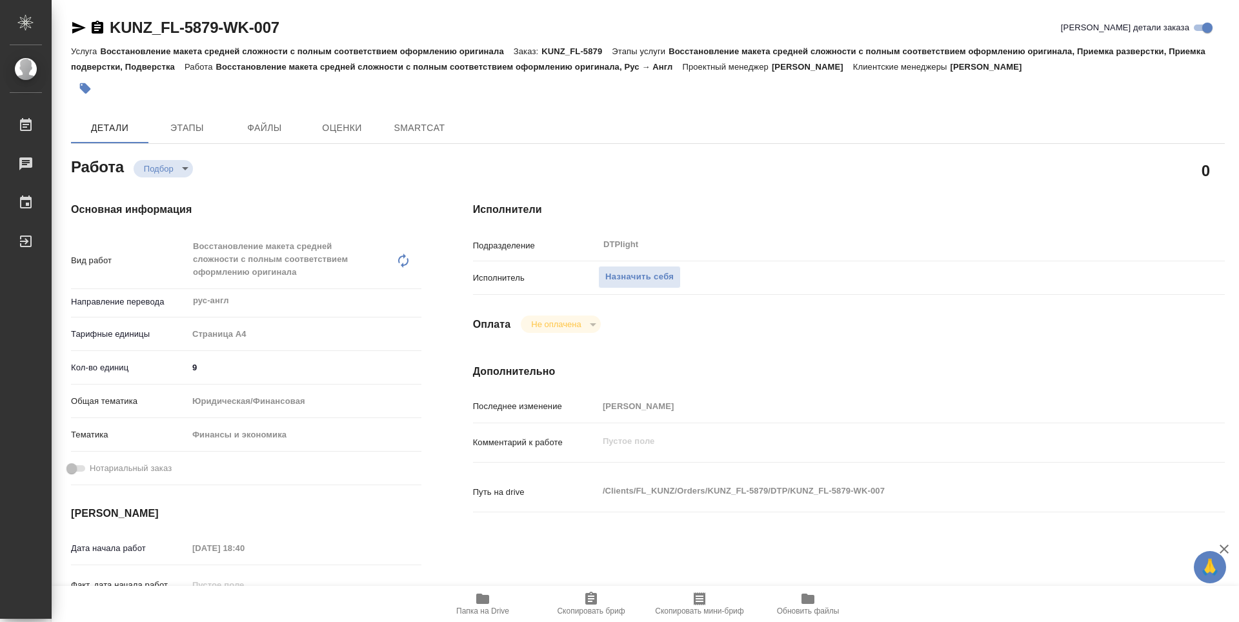
type textarea "x"
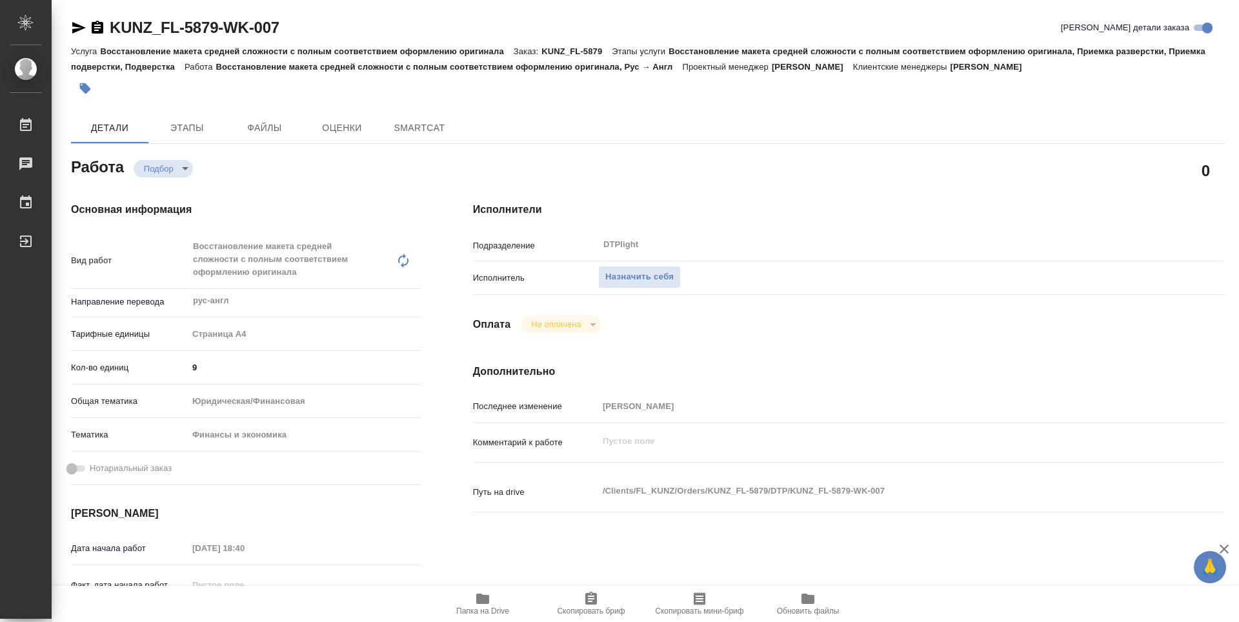
type textarea "x"
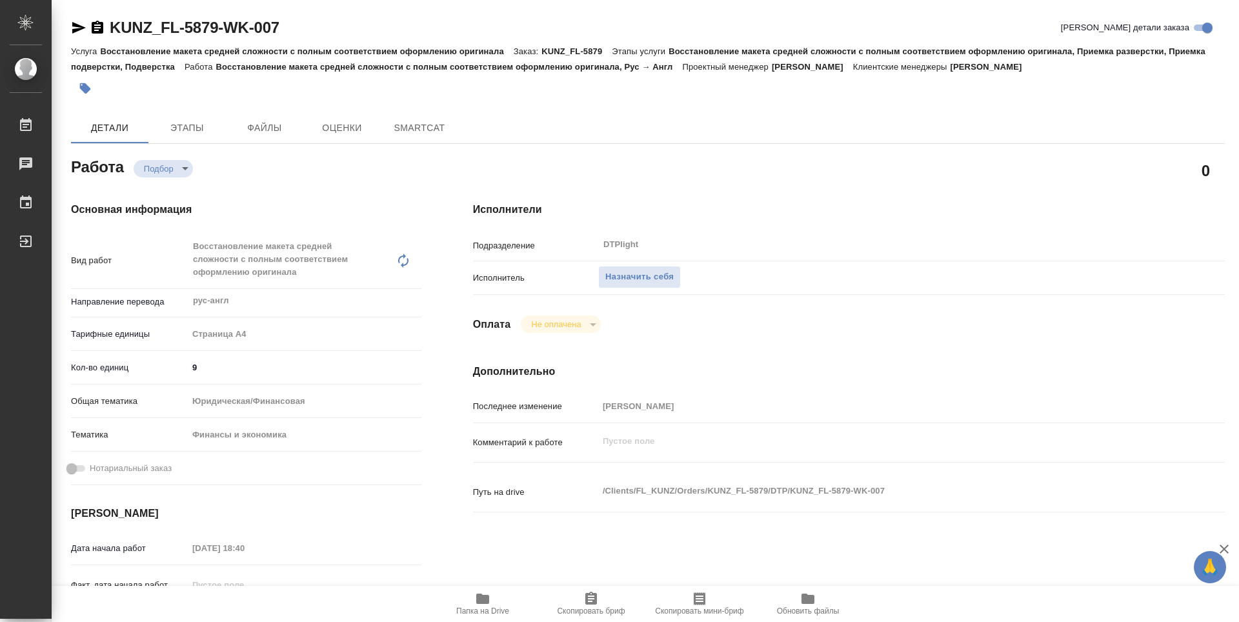
type textarea "x"
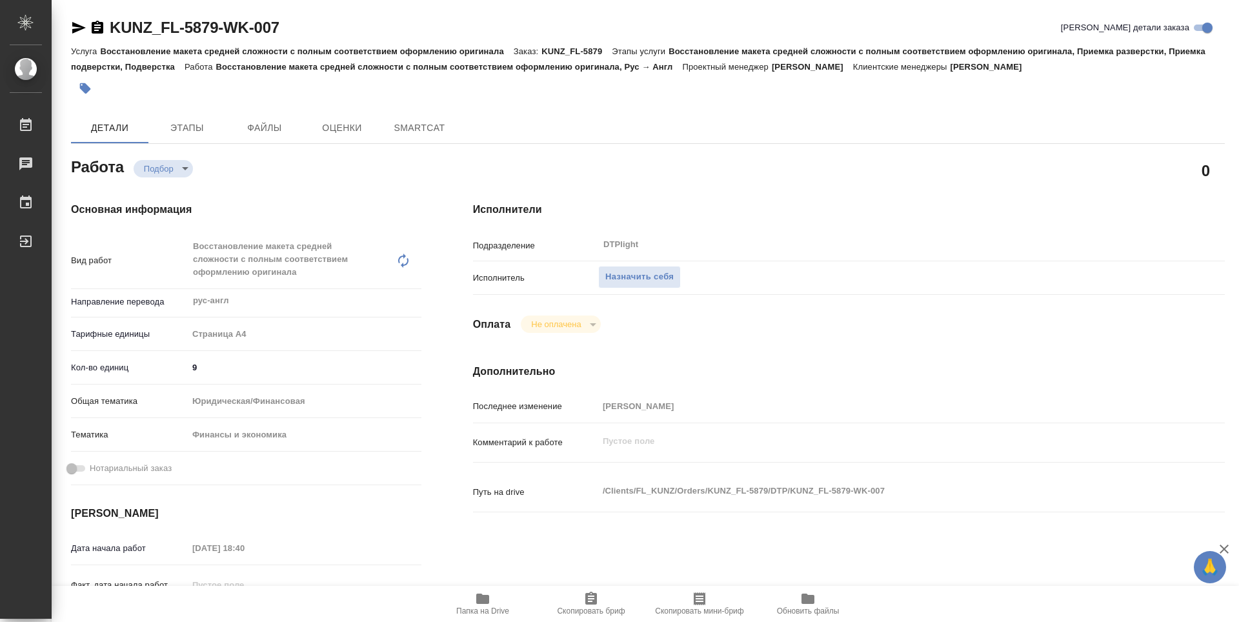
type textarea "x"
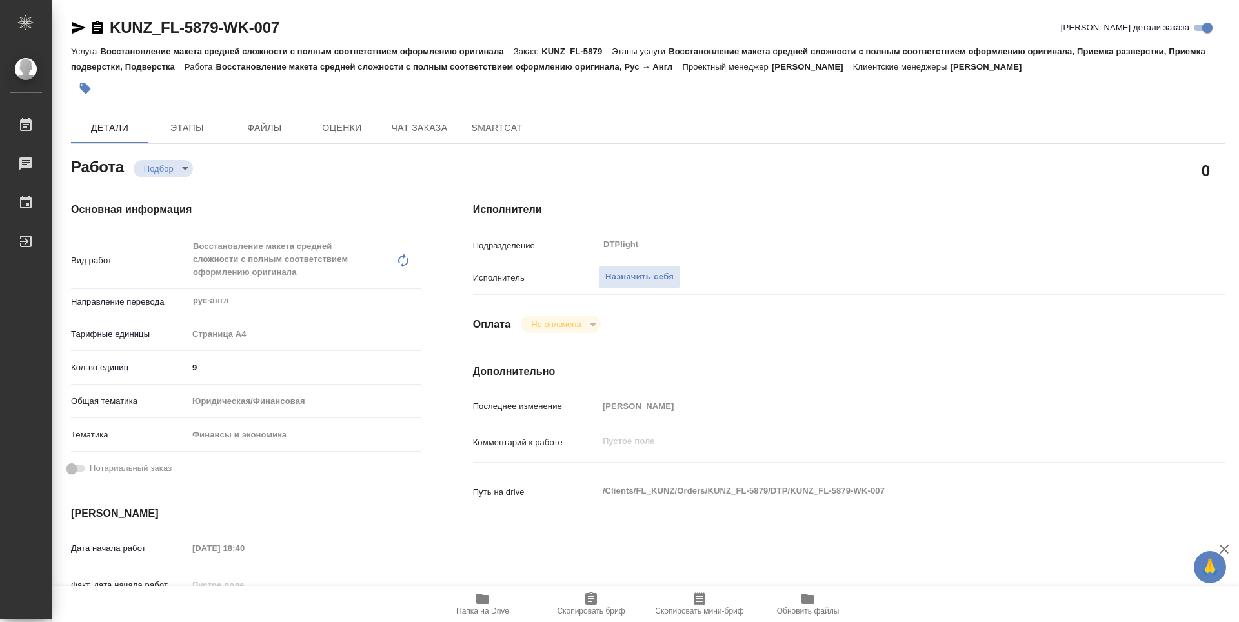
click at [479, 595] on icon "button" at bounding box center [482, 599] width 13 height 10
type textarea "x"
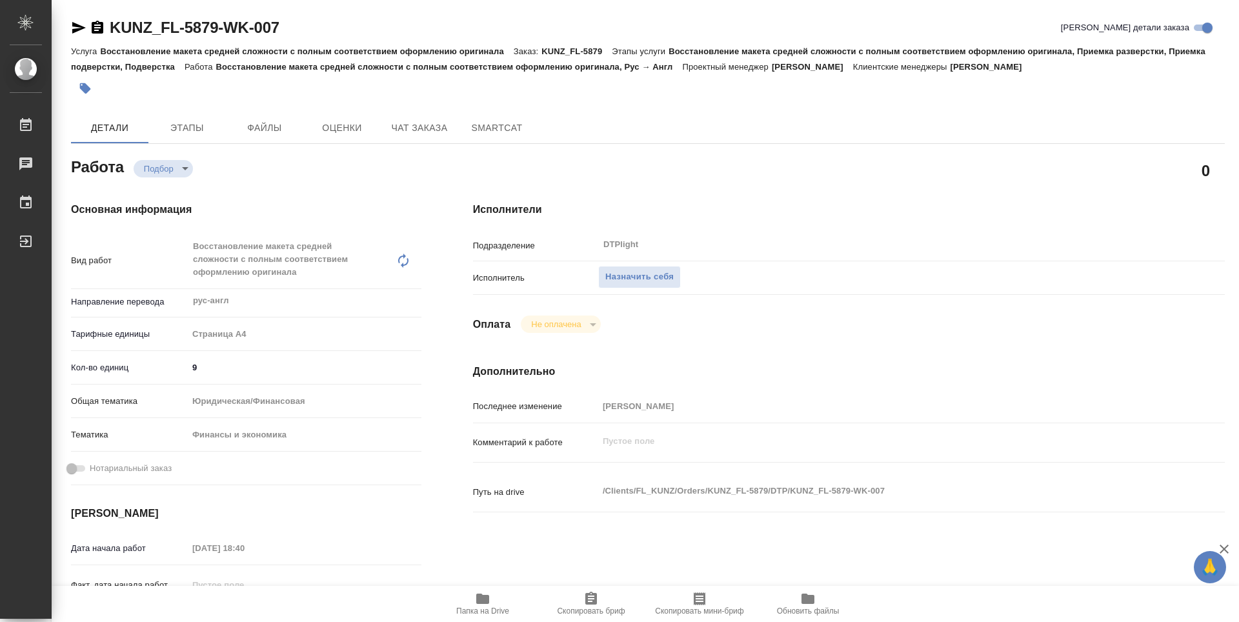
type textarea "x"
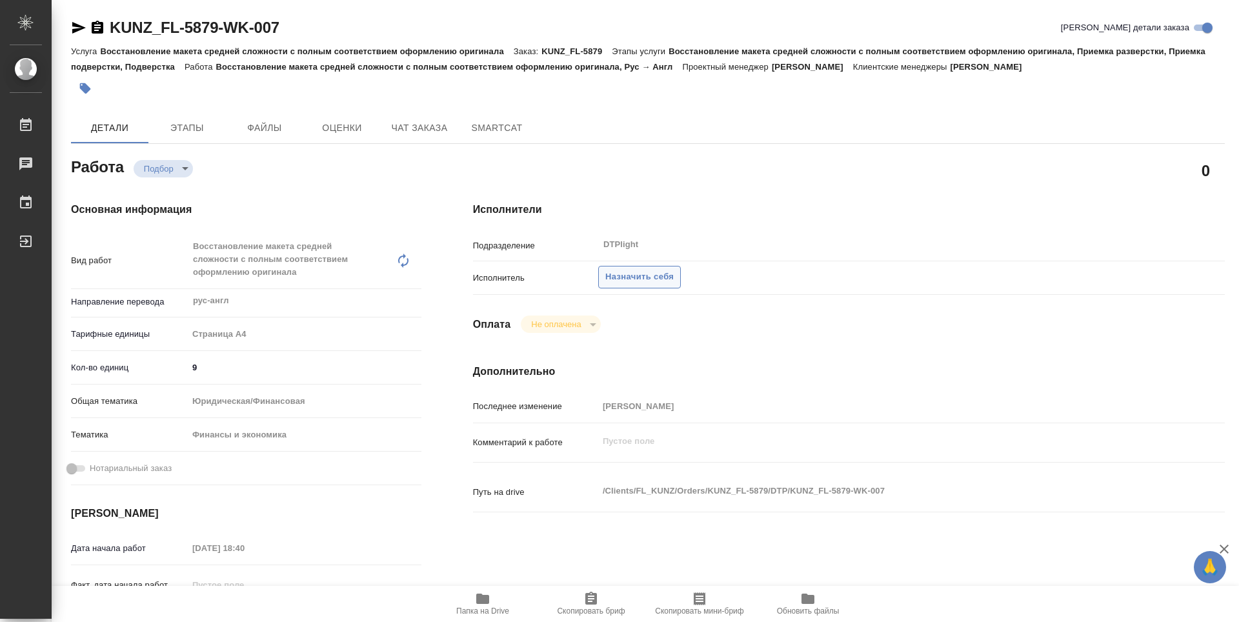
type textarea "x"
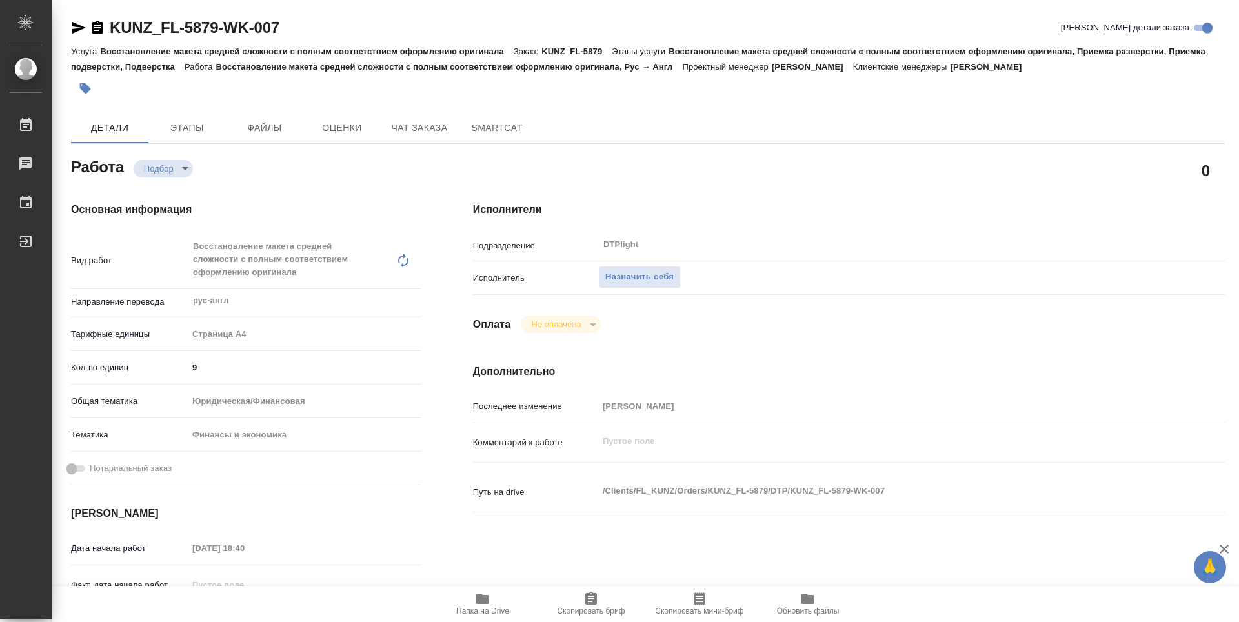
type textarea "x"
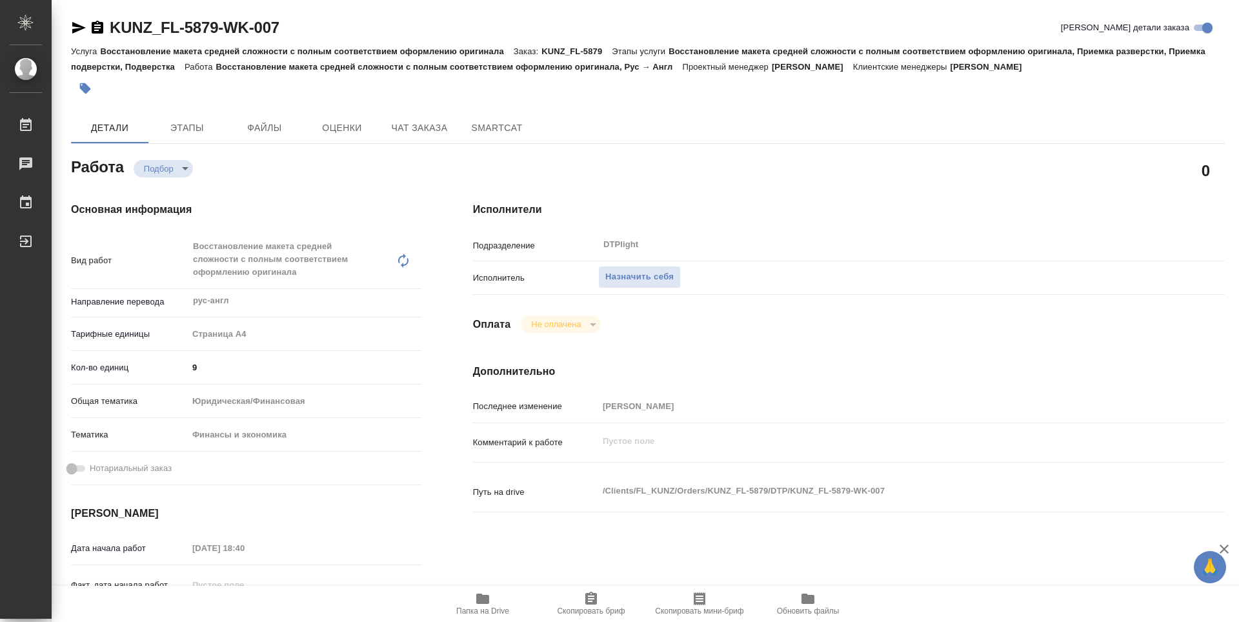
type textarea "x"
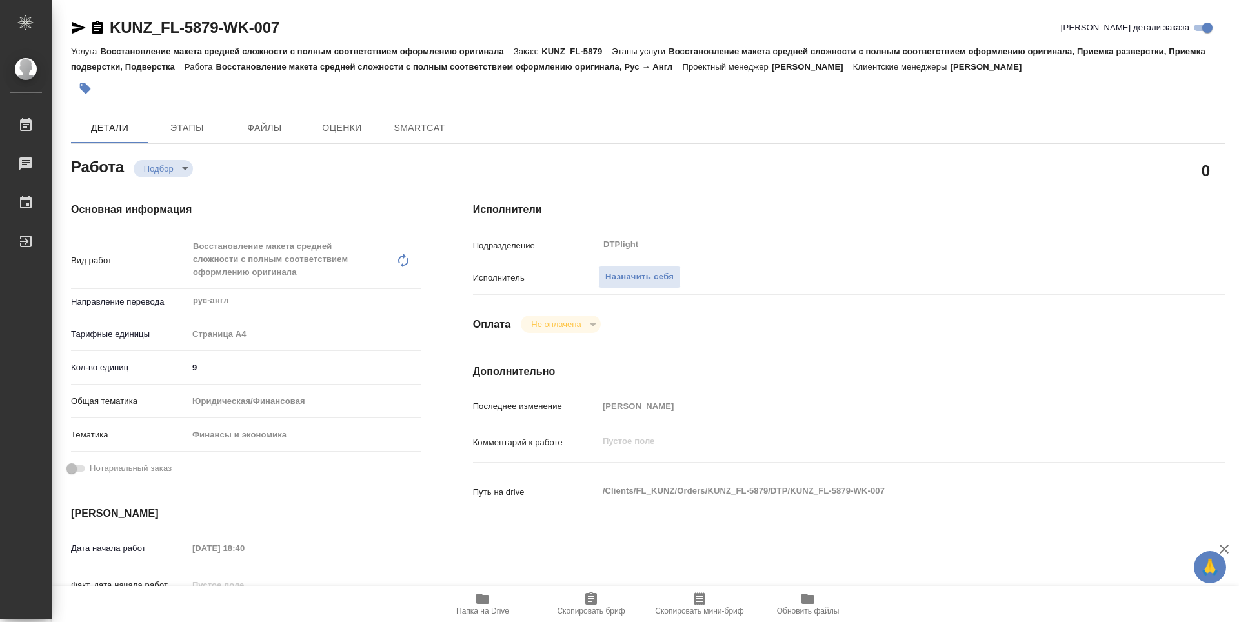
type textarea "x"
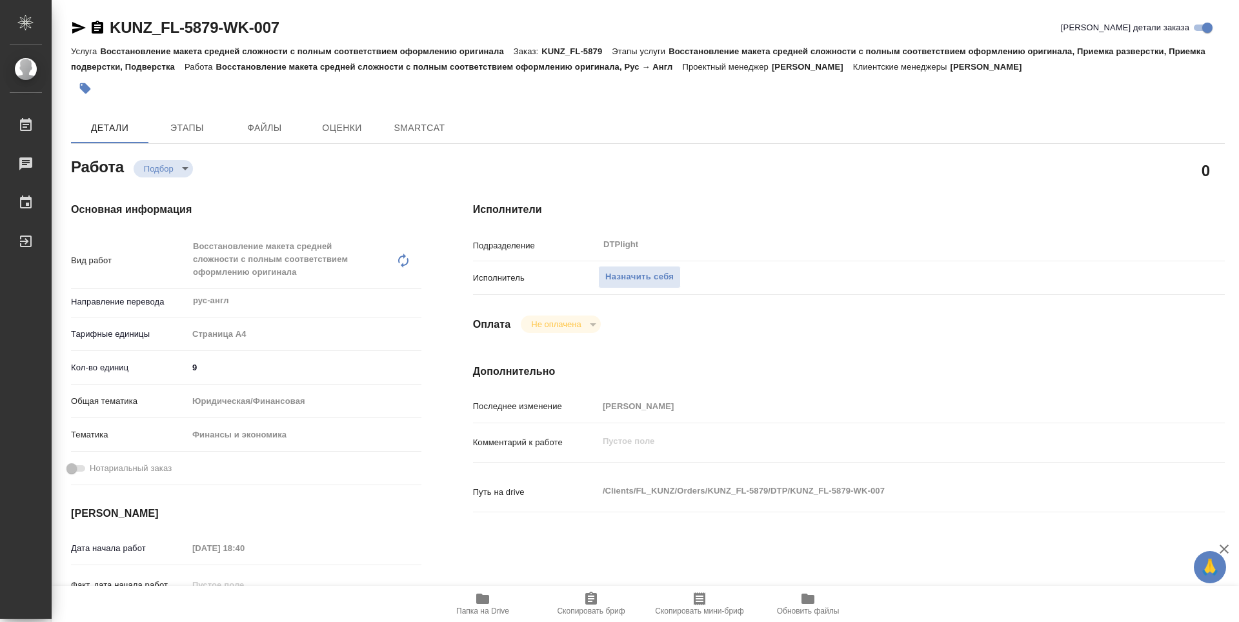
type textarea "x"
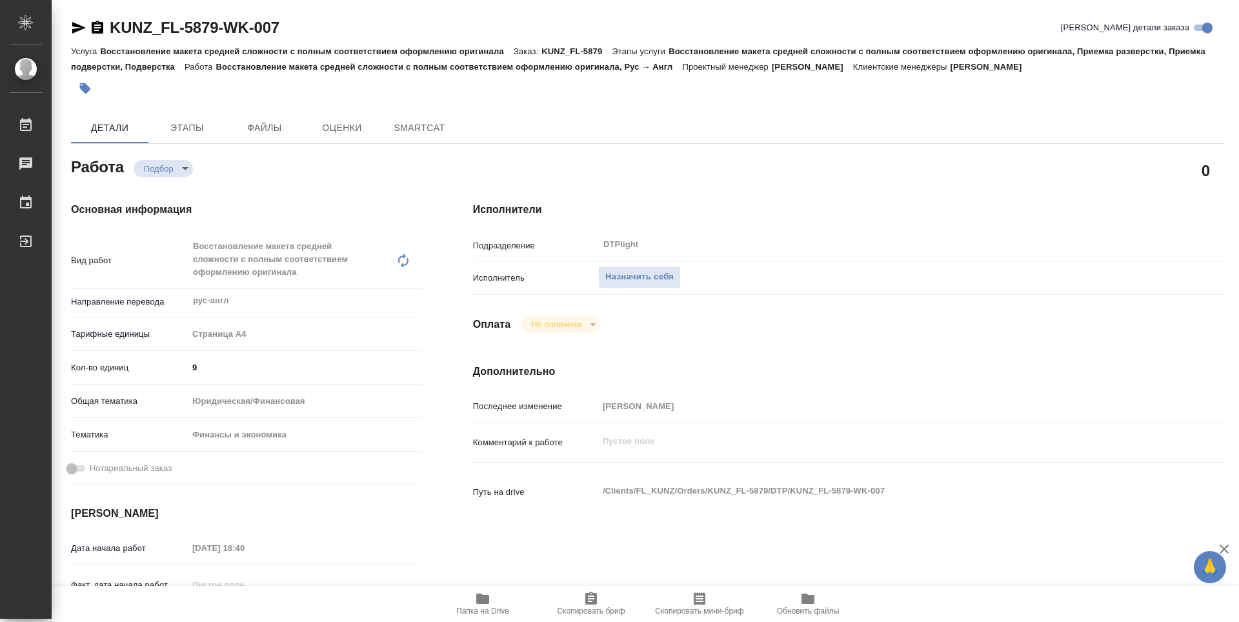
type textarea "x"
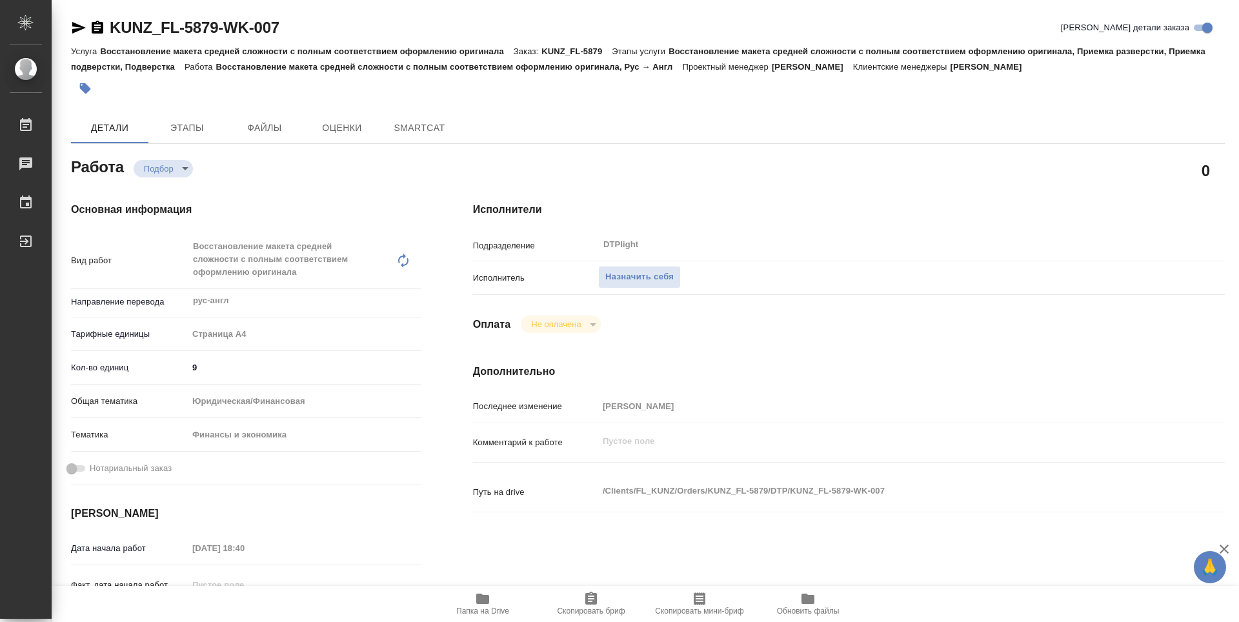
type textarea "x"
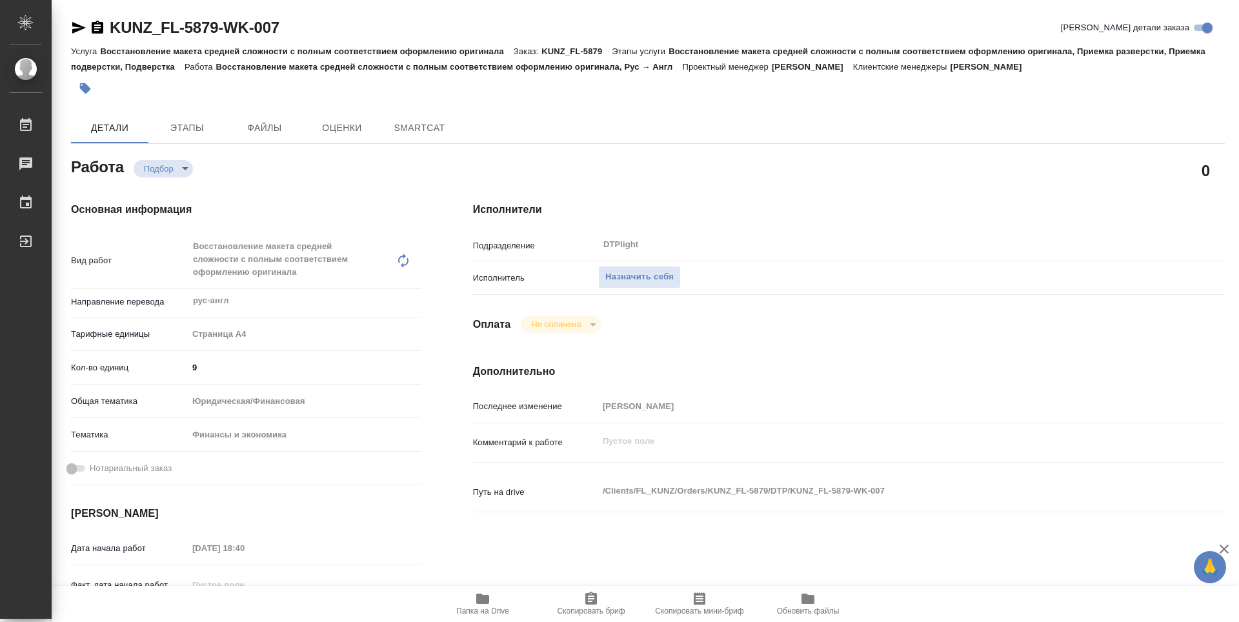
type textarea "x"
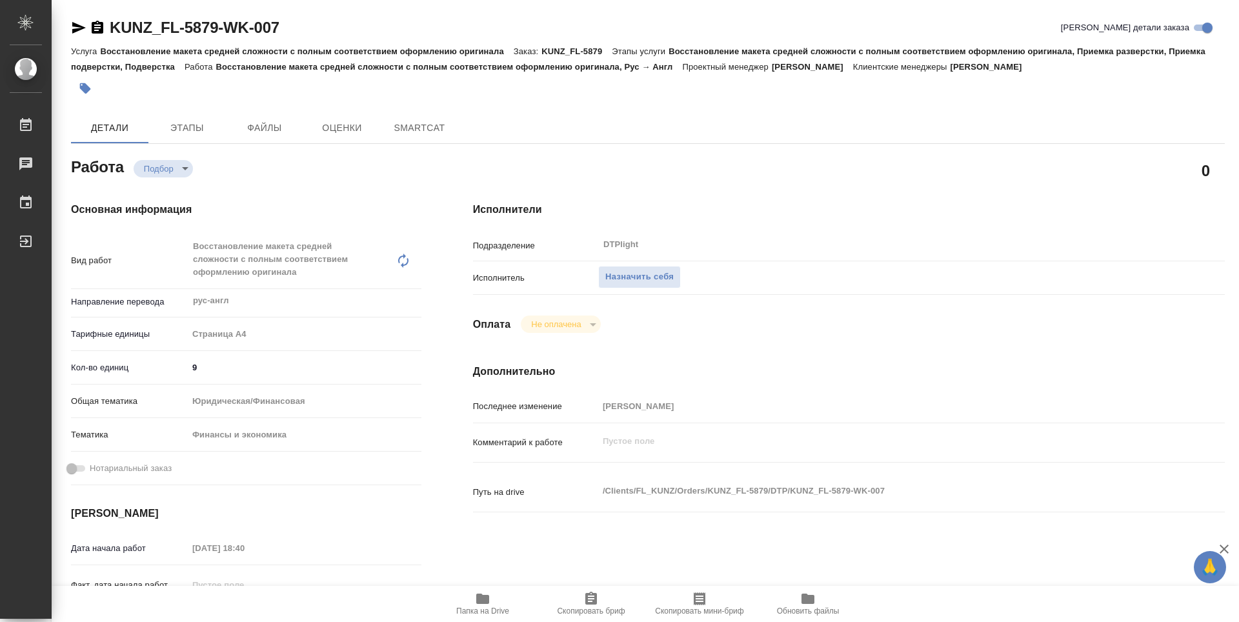
type textarea "x"
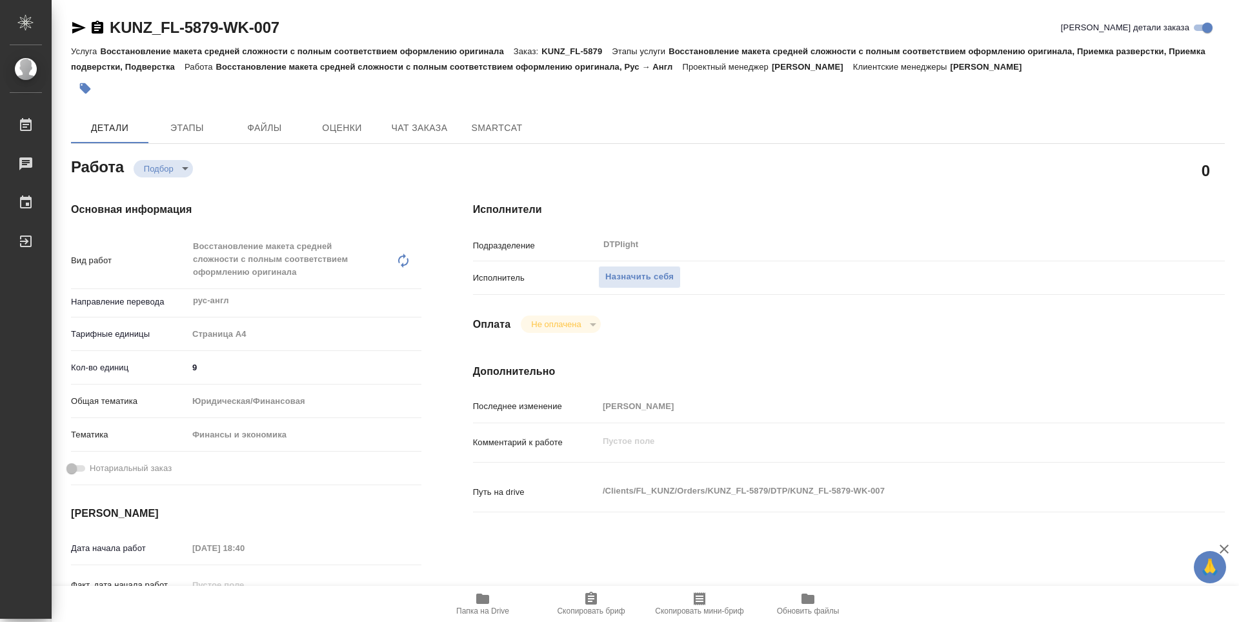
type textarea "x"
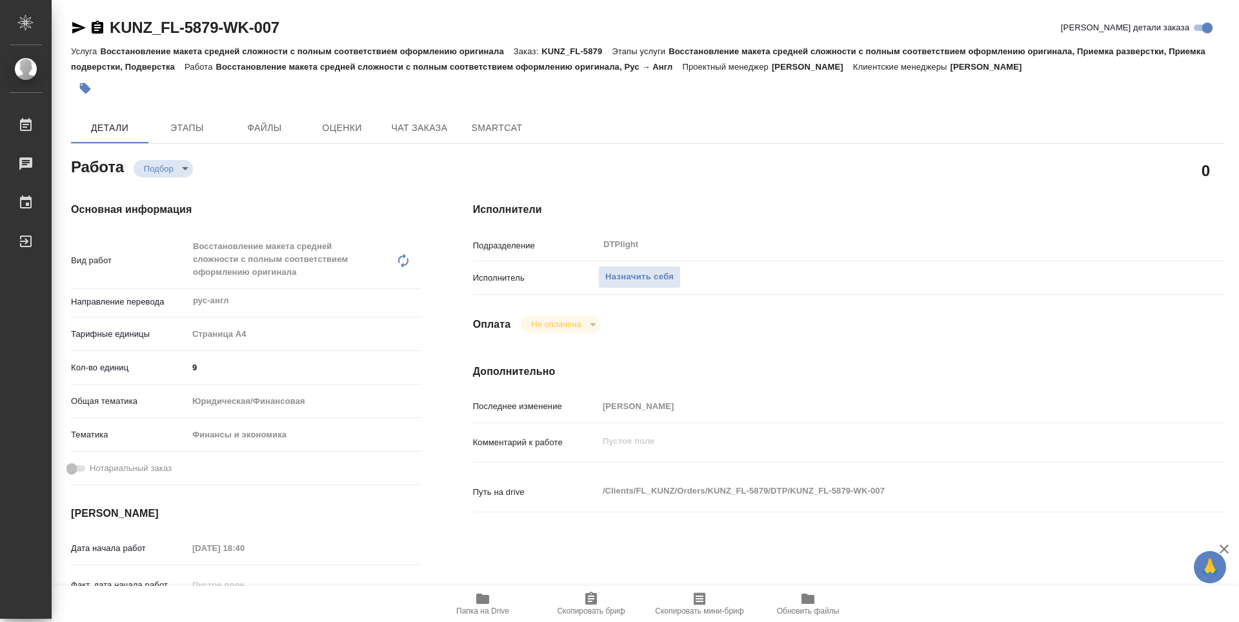
type textarea "x"
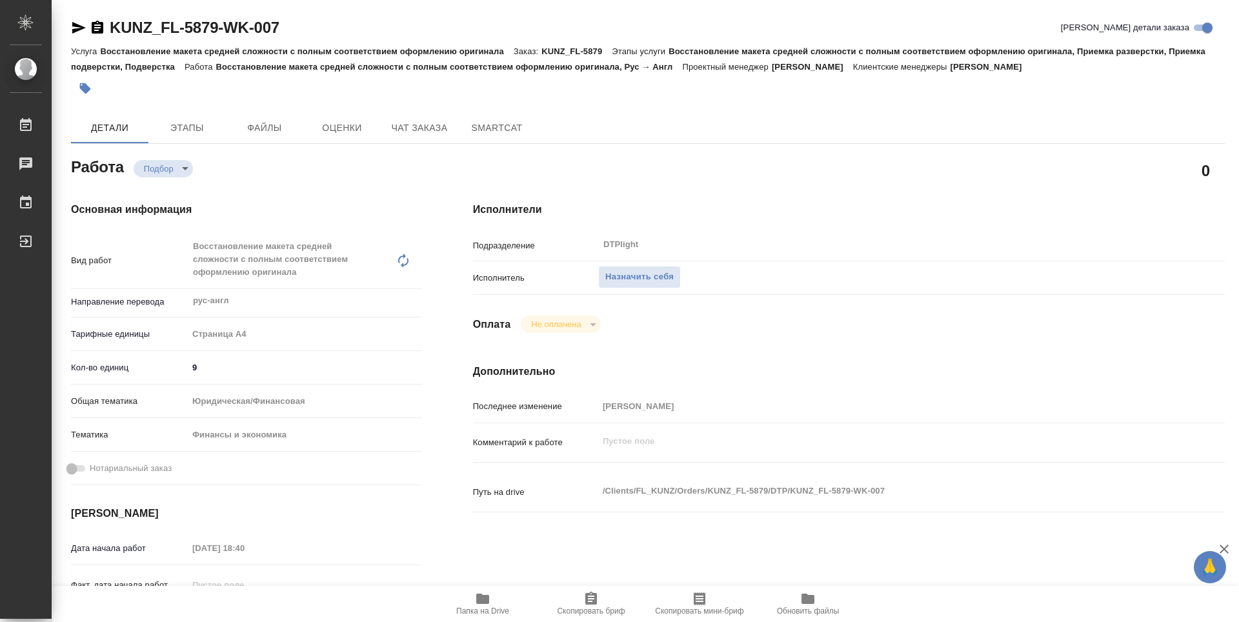
type textarea "x"
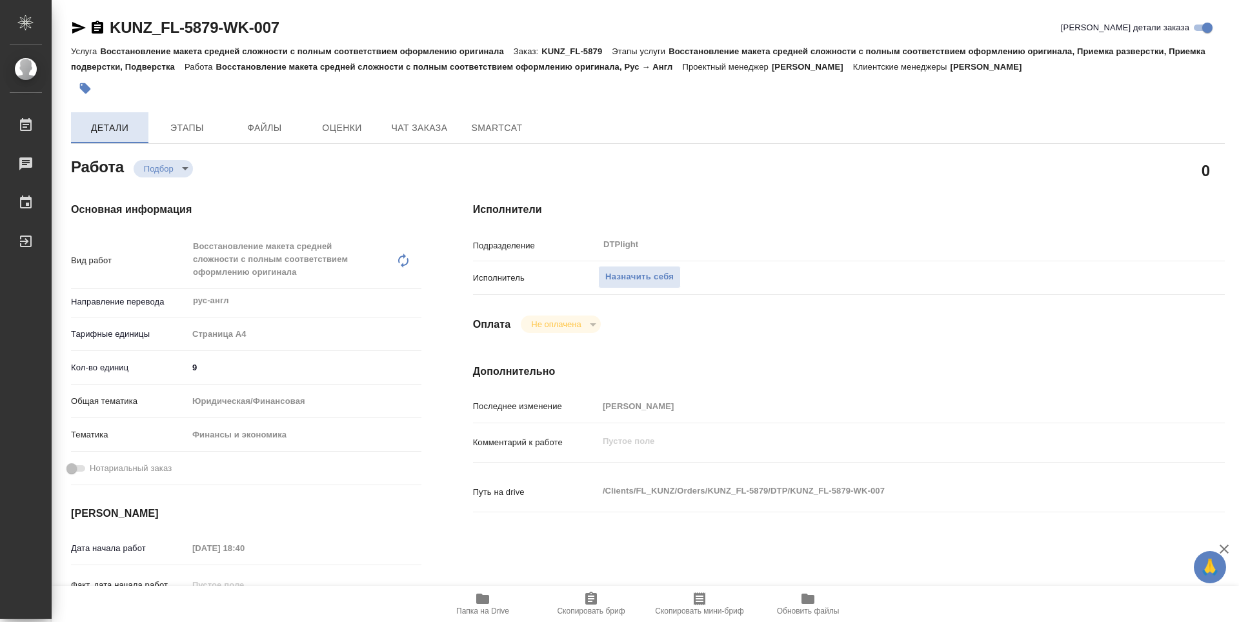
type textarea "x"
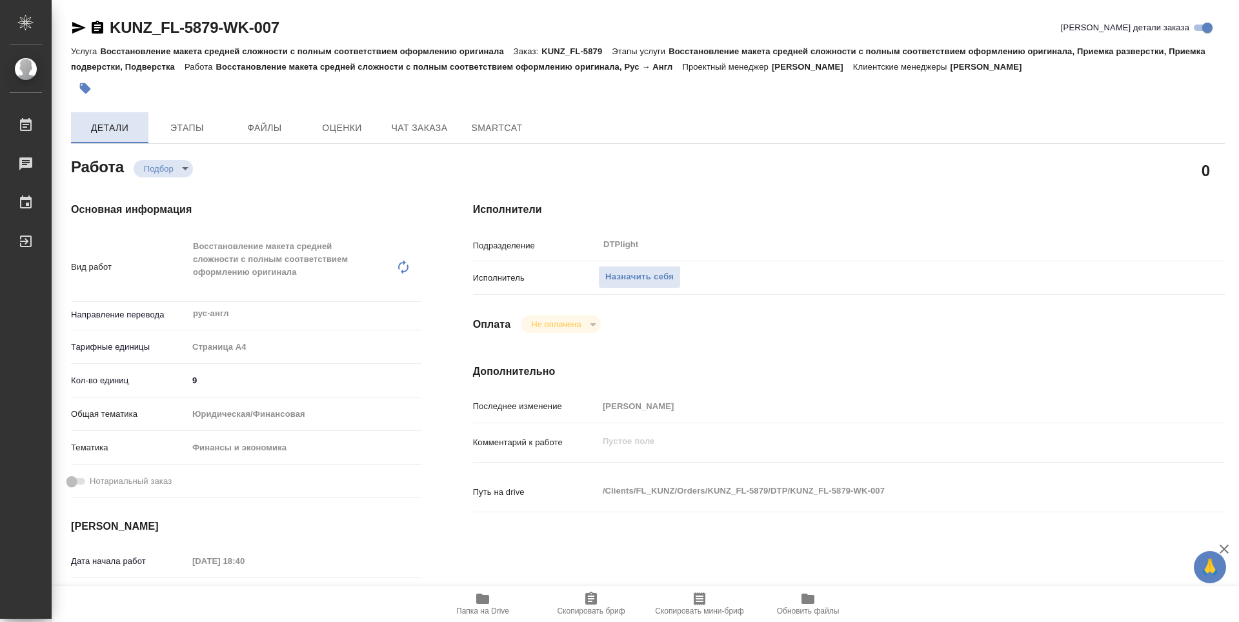
type textarea "x"
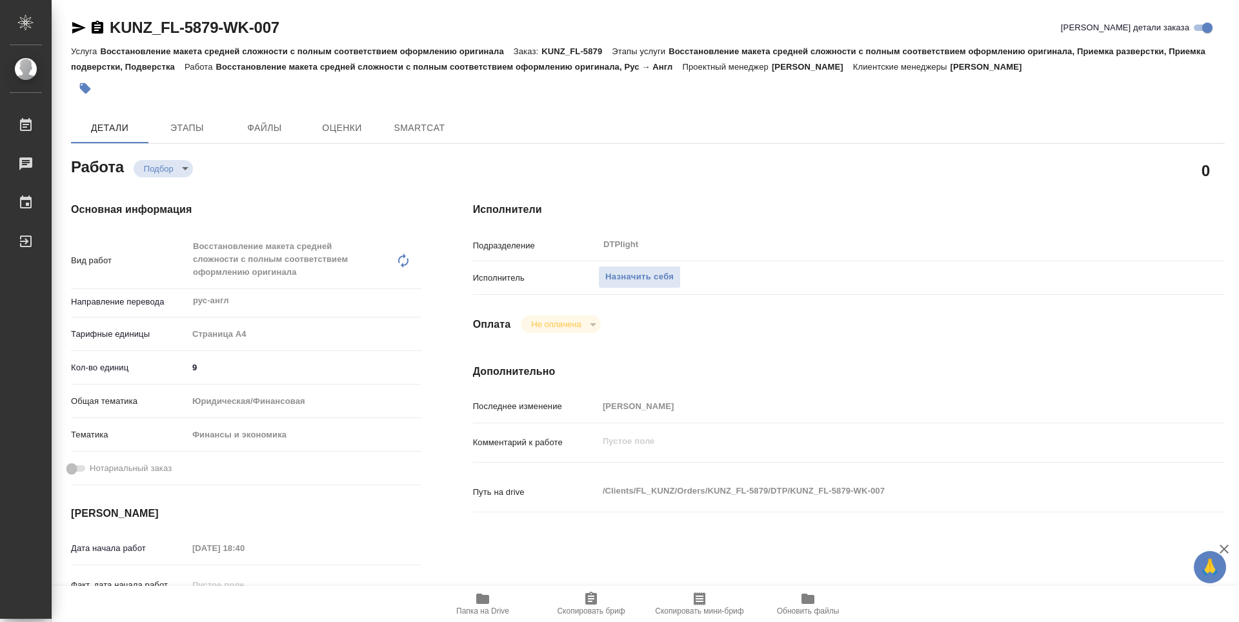
type textarea "x"
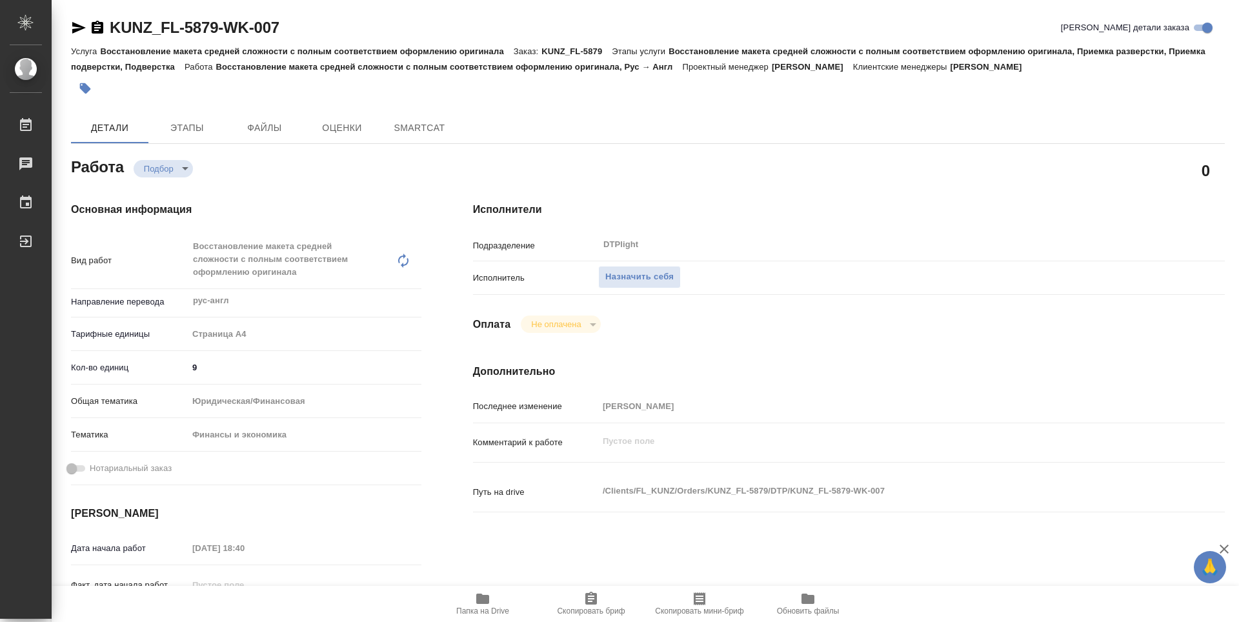
type textarea "x"
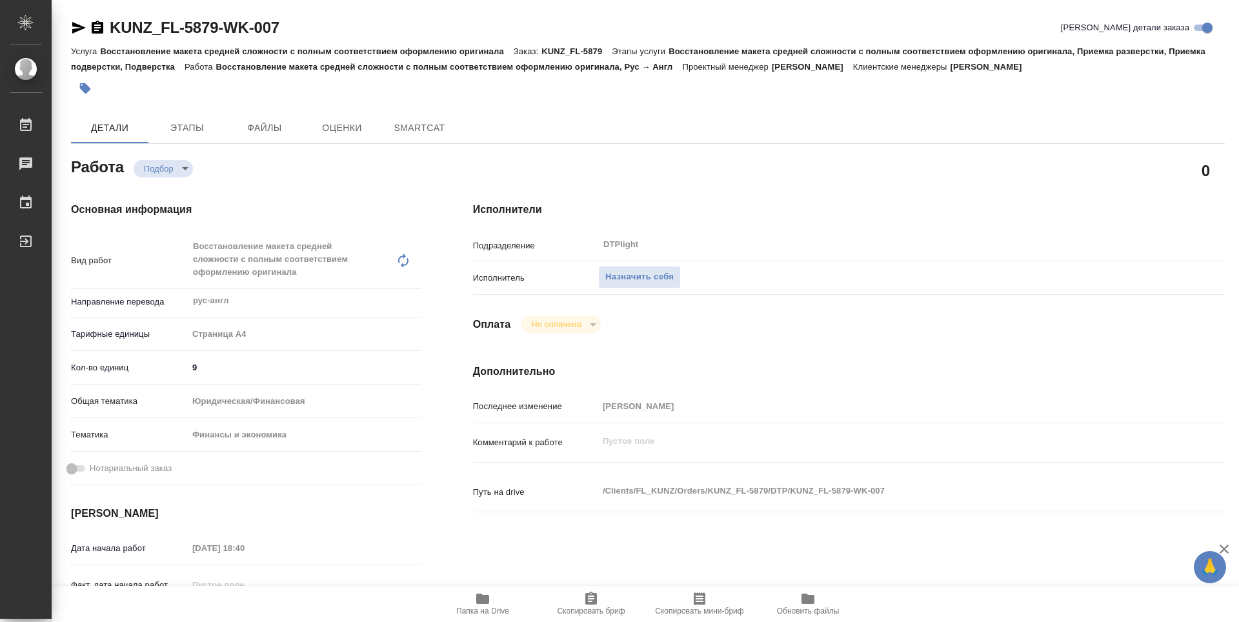
type textarea "x"
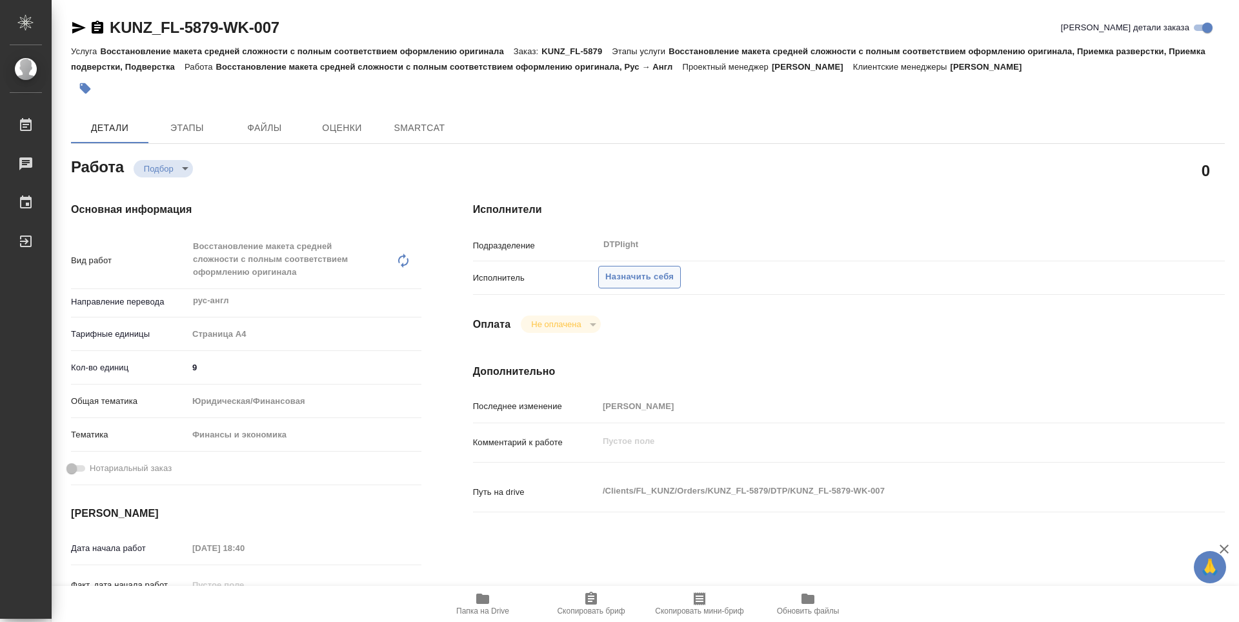
click at [656, 279] on span "Назначить себя" at bounding box center [639, 277] width 68 height 15
type textarea "x"
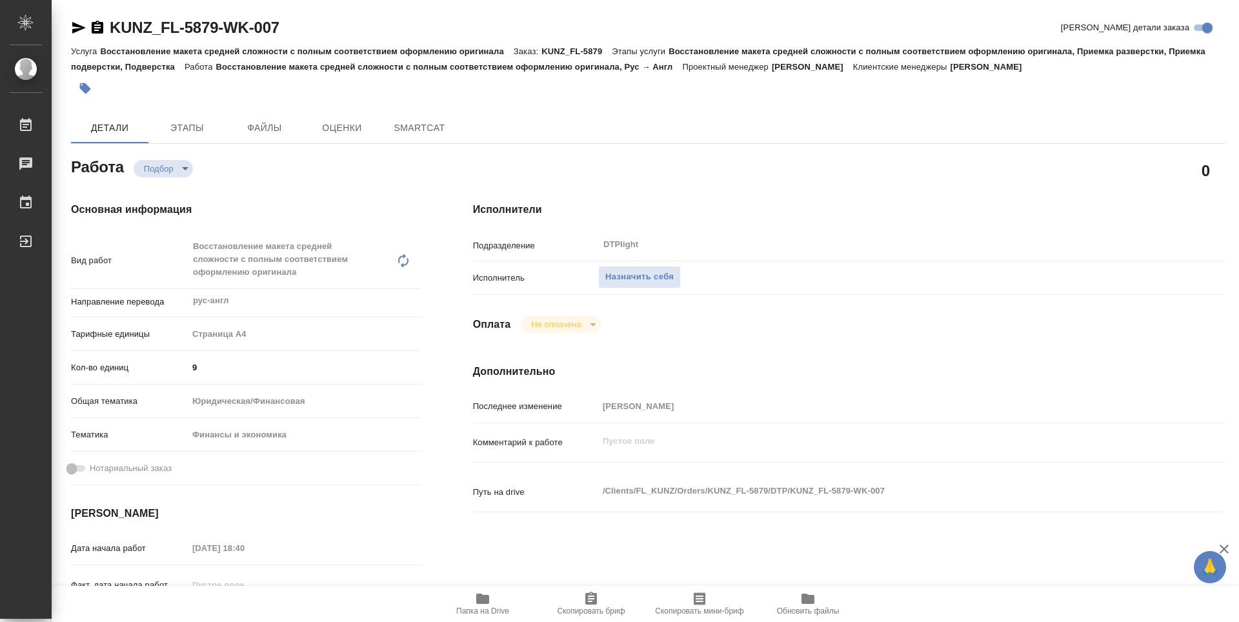
type textarea "x"
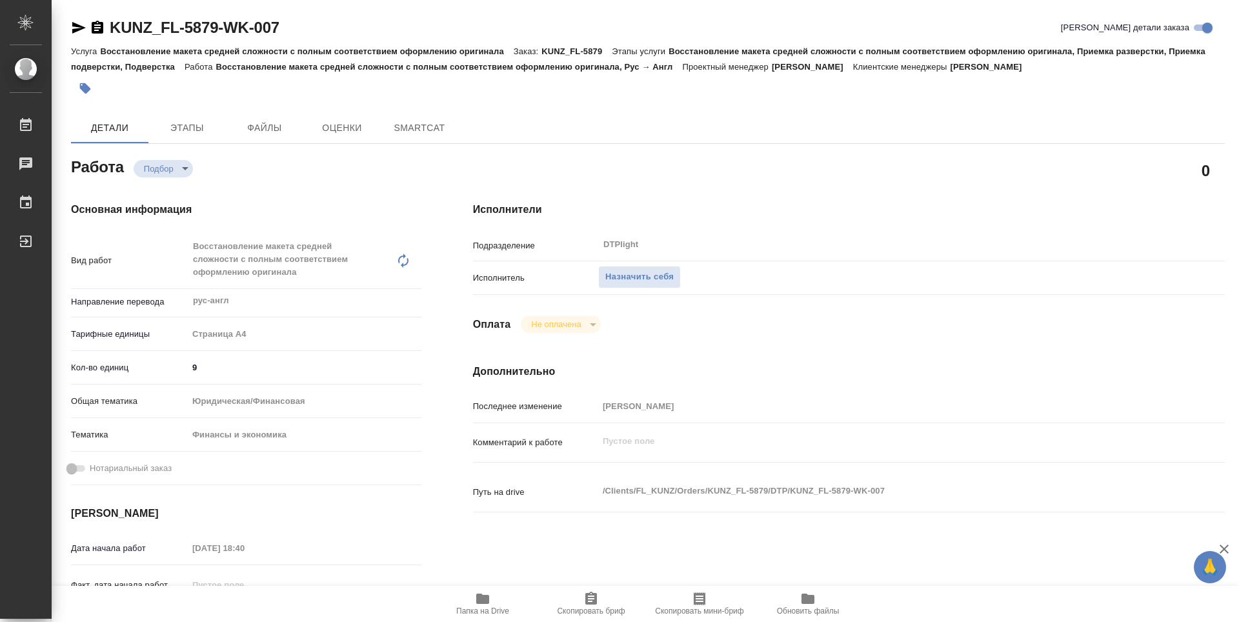
type textarea "x"
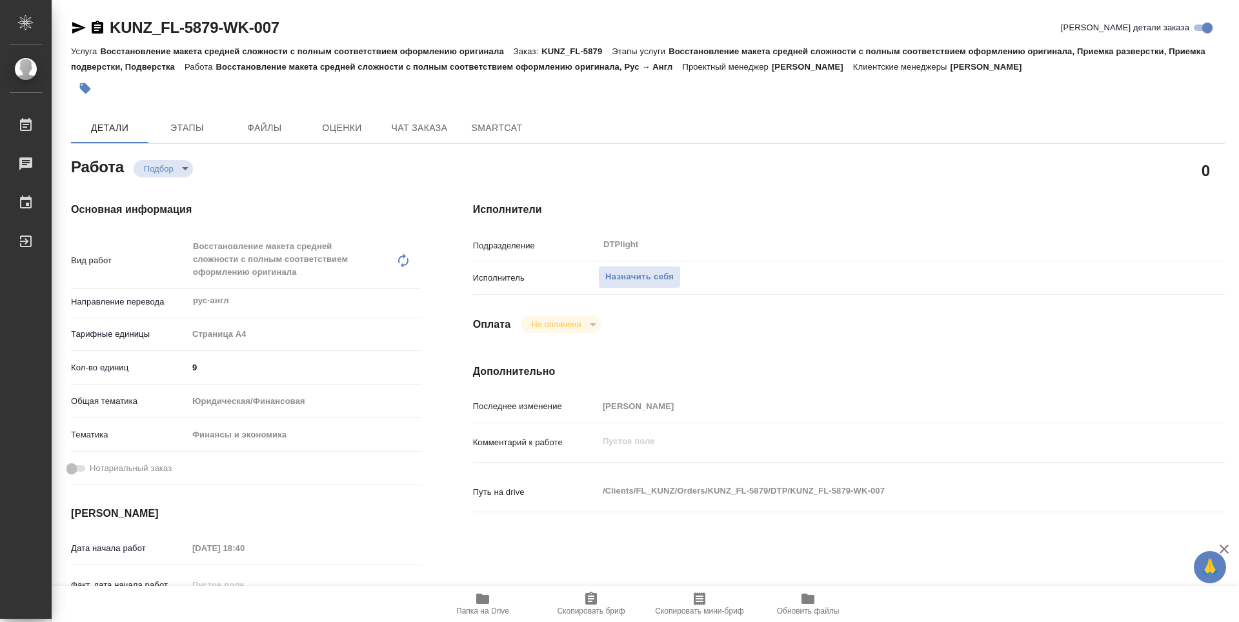
type textarea "x"
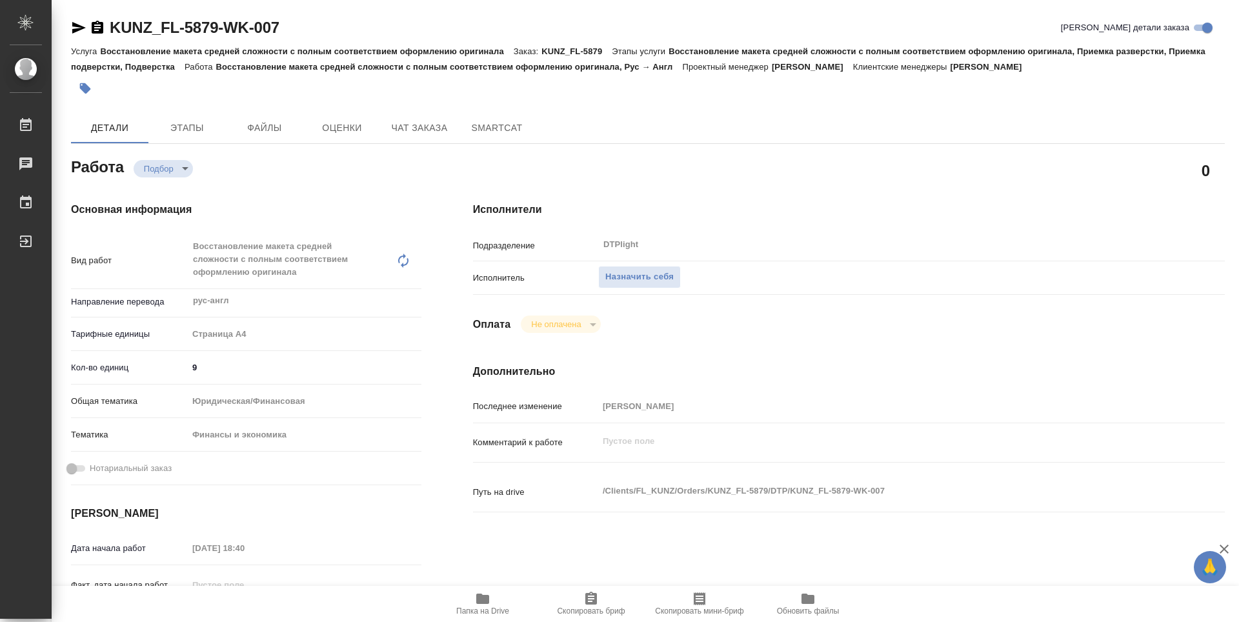
type textarea "x"
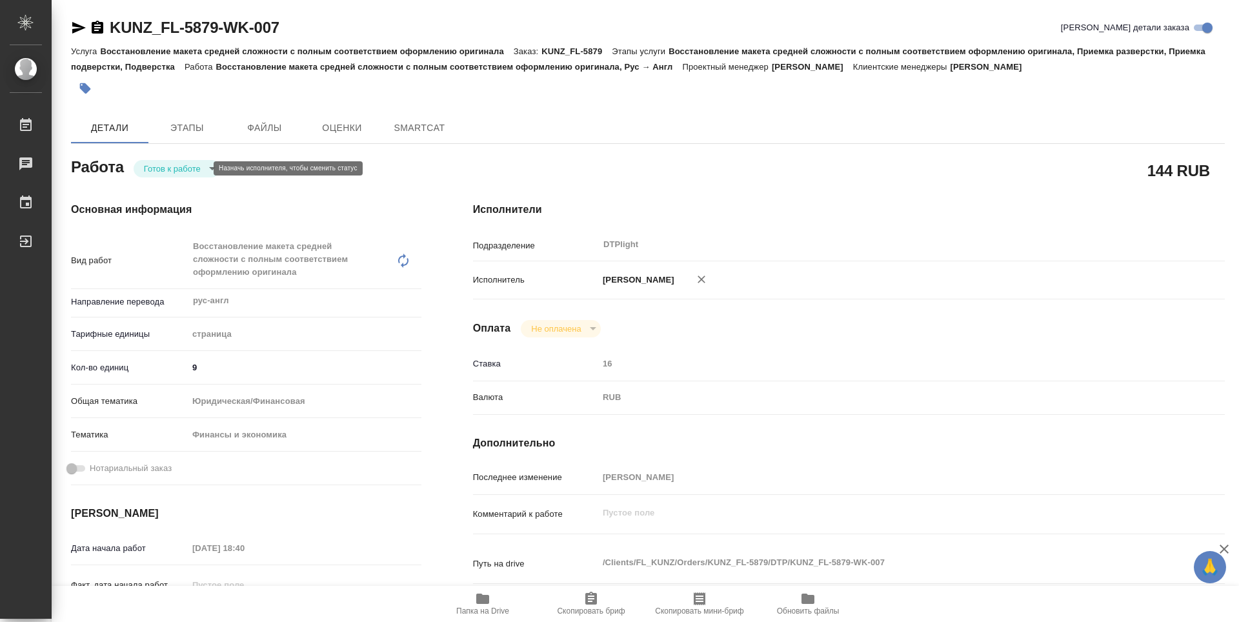
type textarea "x"
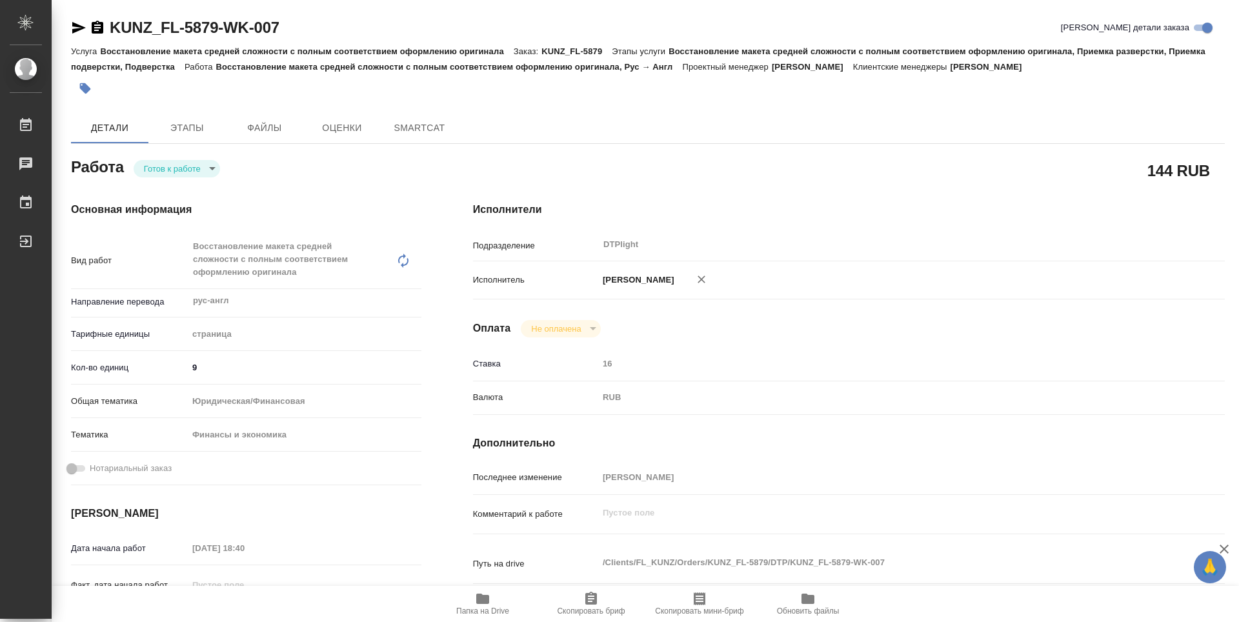
type textarea "x"
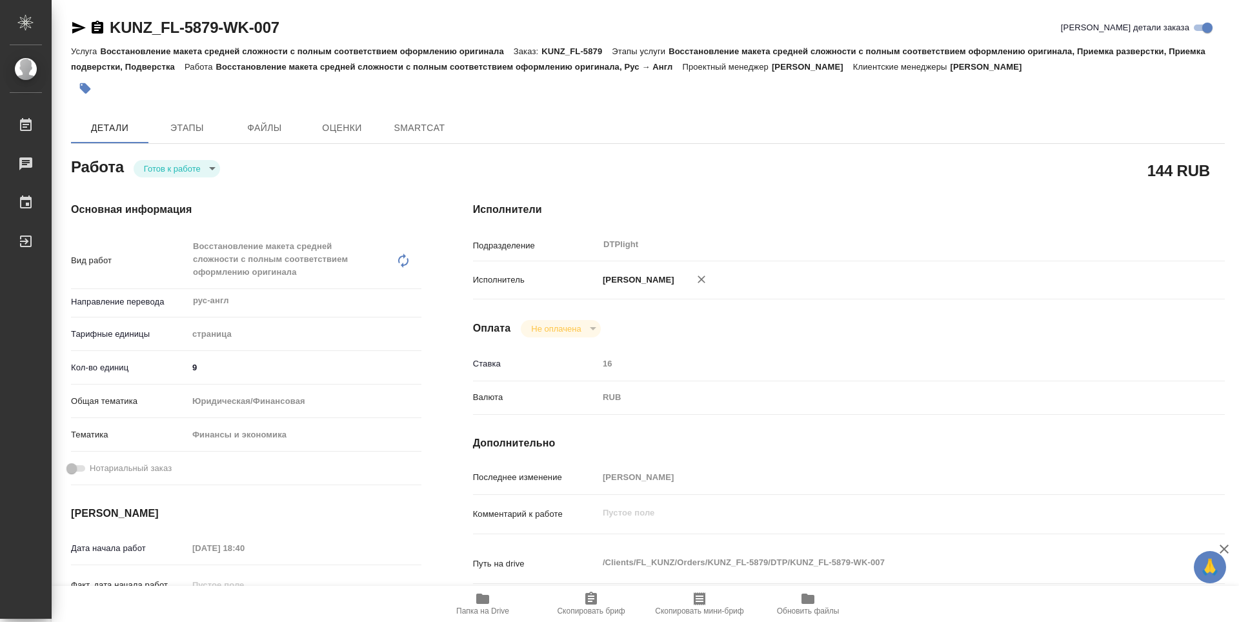
type textarea "x"
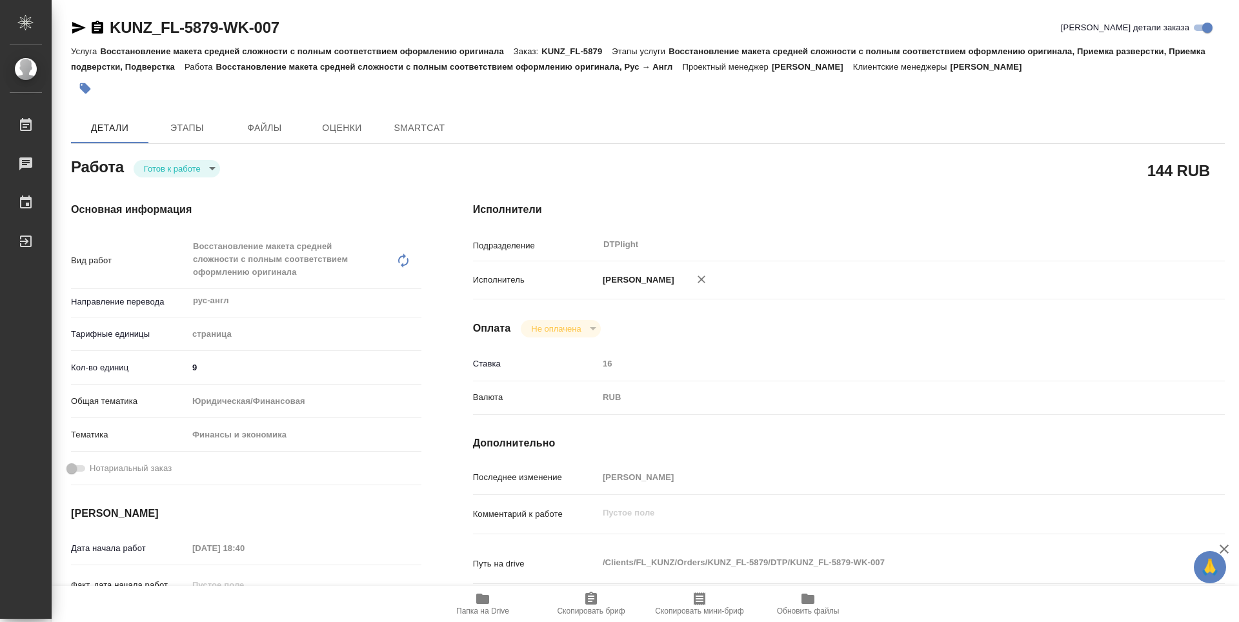
type textarea "x"
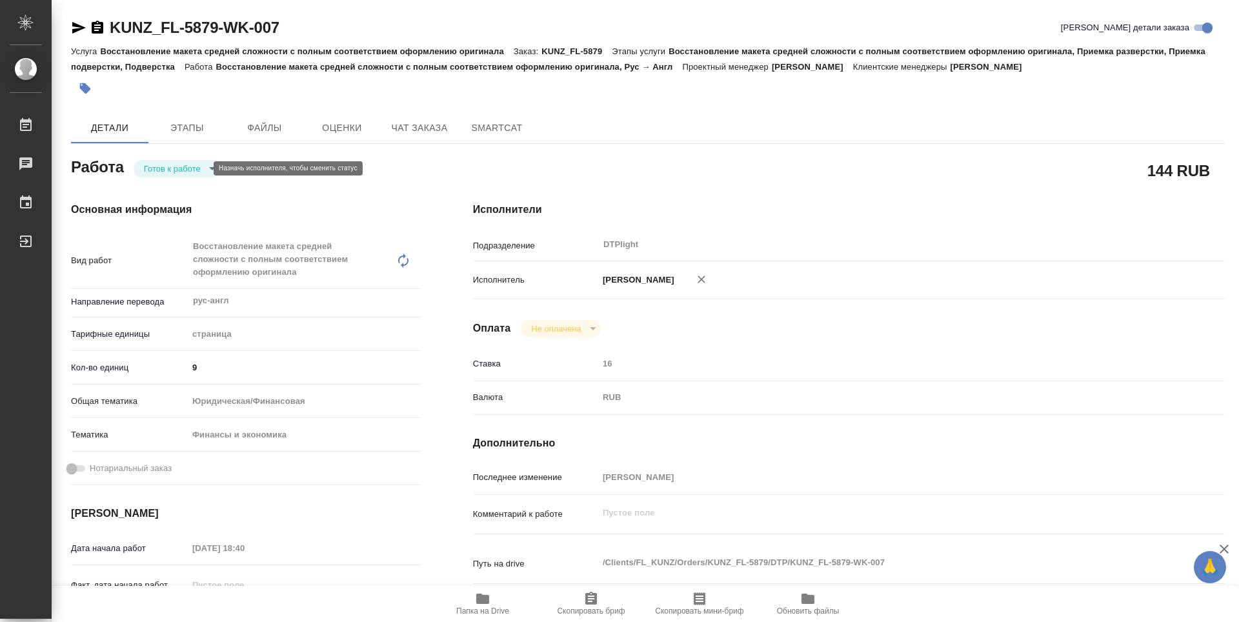
click at [173, 165] on body "🙏 .cls-1 fill:#fff; AWATERA Zubakova Viktoriya Работы Чаты График Выйти KUNZ_FL…" at bounding box center [619, 311] width 1239 height 622
type textarea "x"
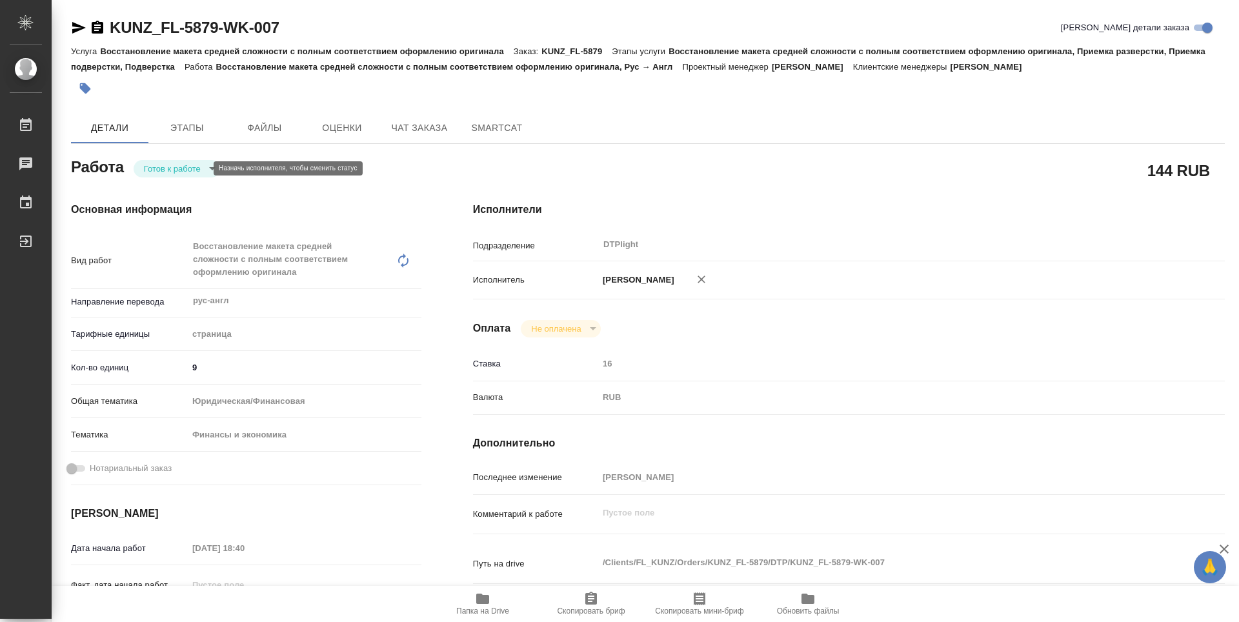
type textarea "x"
click at [168, 172] on button "В работе" at bounding box center [165, 168] width 43 height 14
type textarea "x"
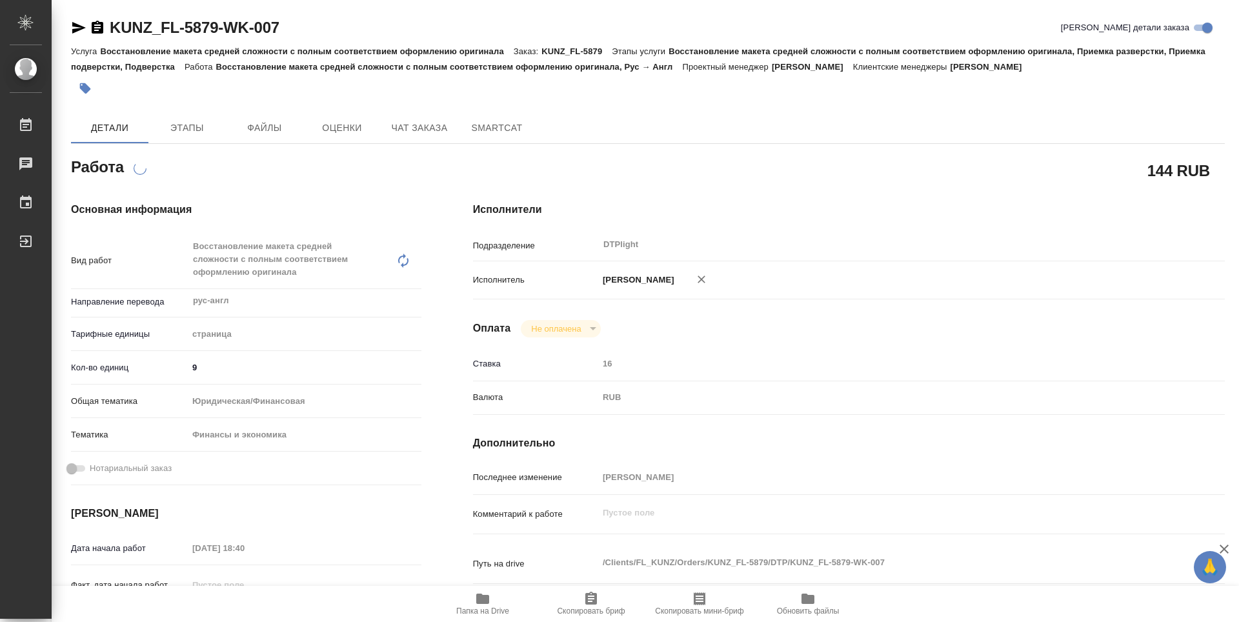
type textarea "x"
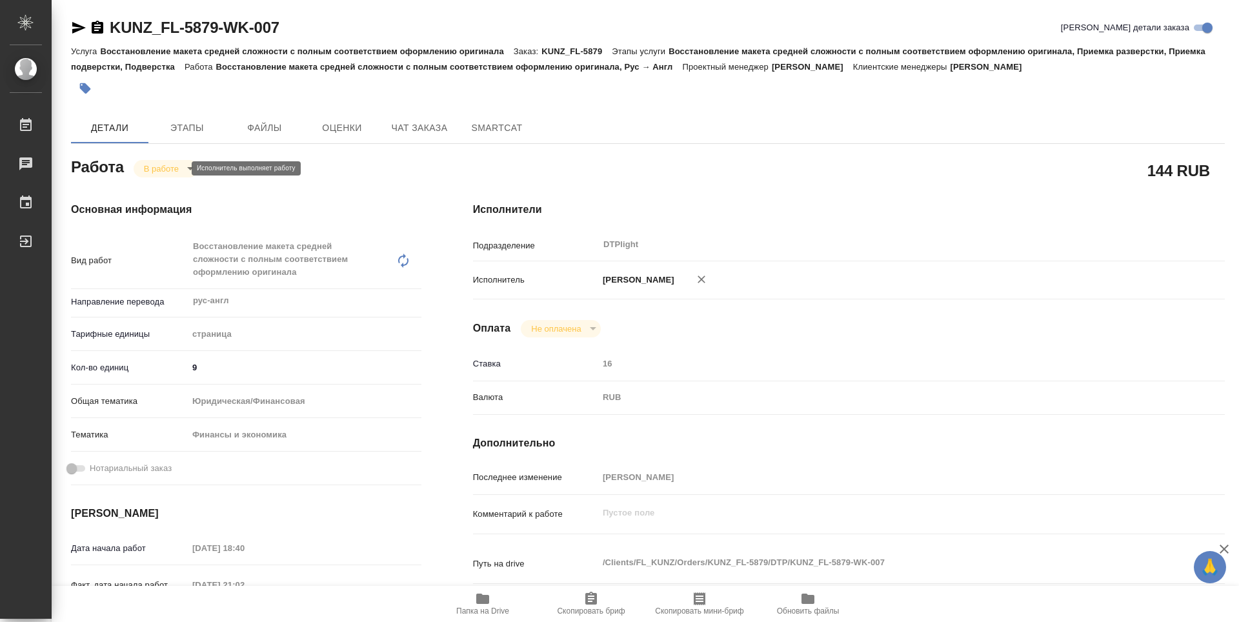
type textarea "x"
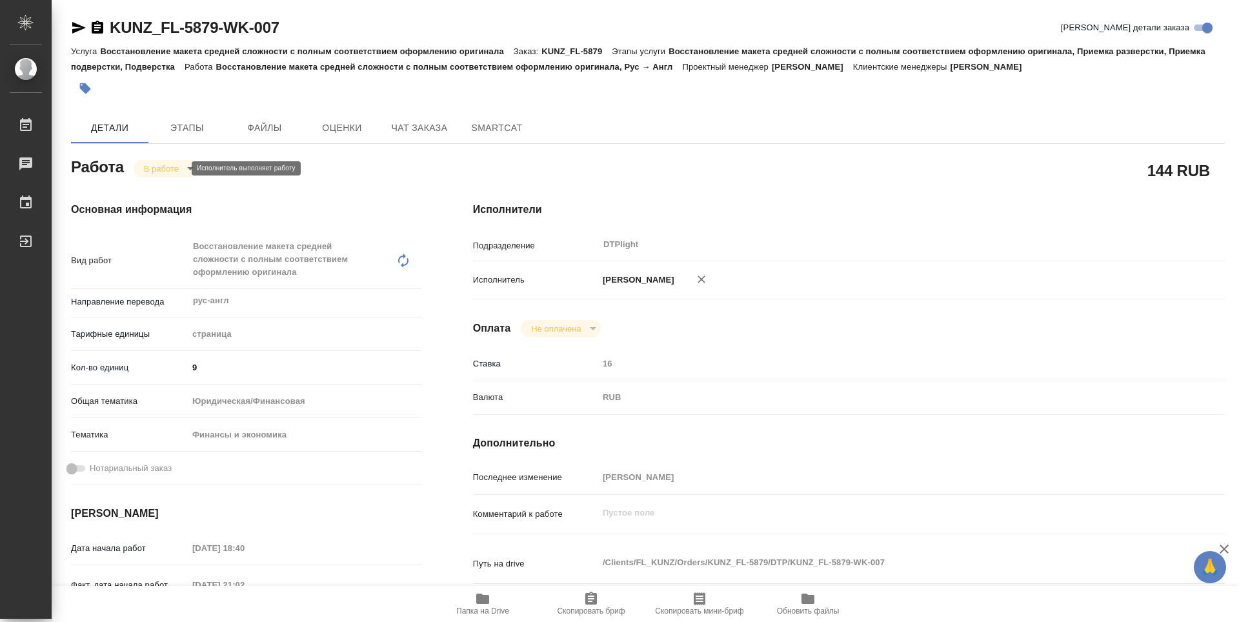
type textarea "x"
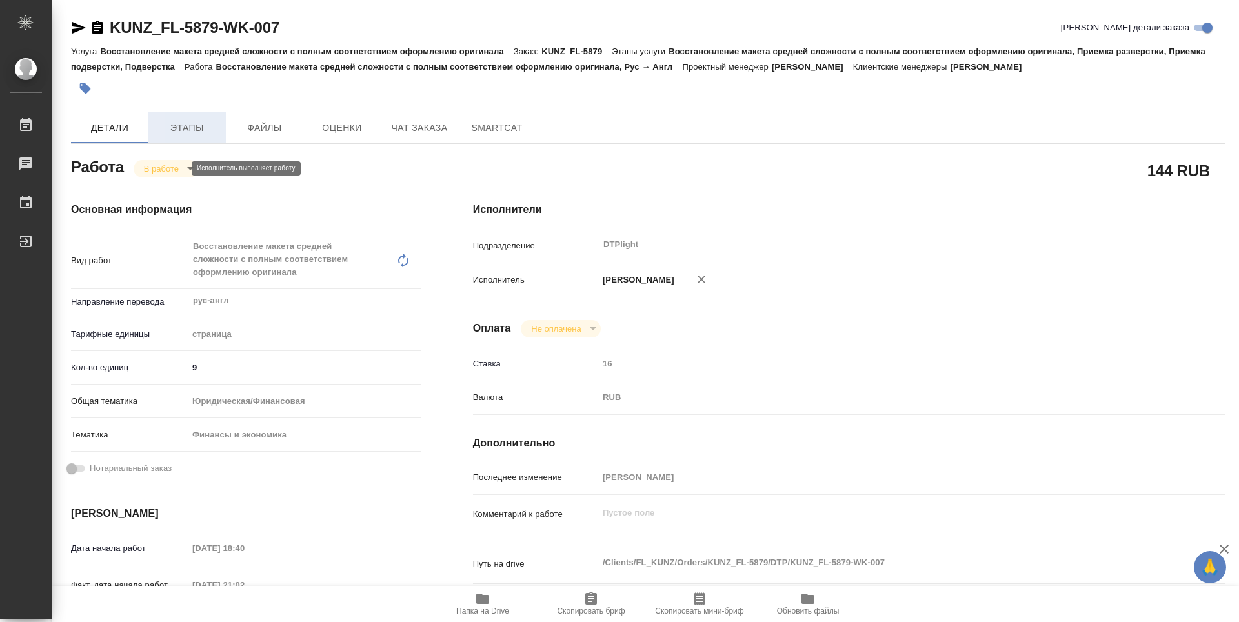
type textarea "x"
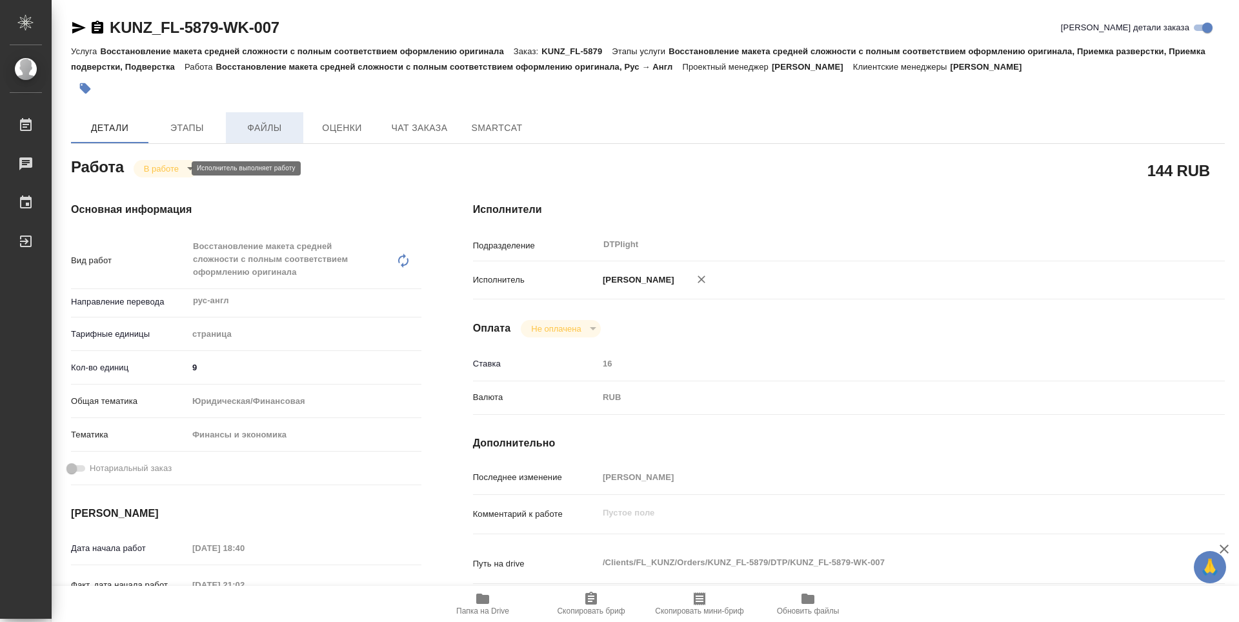
type textarea "x"
drag, startPoint x: 311, startPoint y: 22, endPoint x: 60, endPoint y: 26, distance: 251.0
click at [60, 26] on div "KUNZ_FL-5879-WK-007 Кратко детали заказа Услуга Восстановление макета средней с…" at bounding box center [645, 569] width 1187 height 1139
type textarea "x"
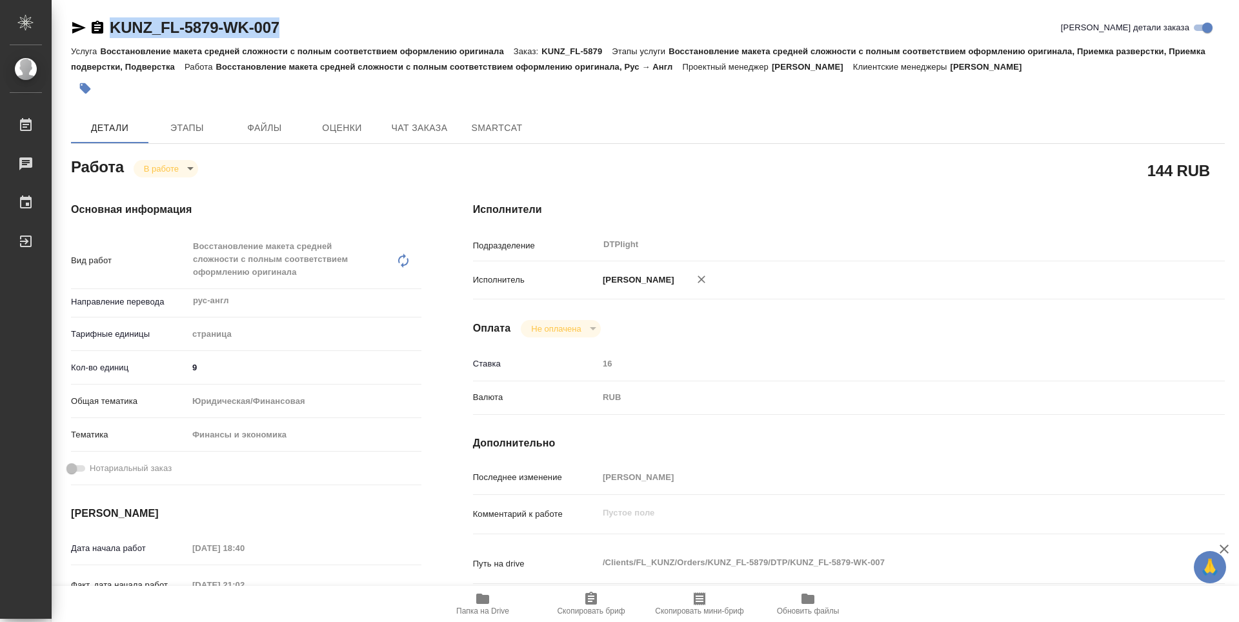
type textarea "x"
copy link "KUNZ_FL-5879-WK-007"
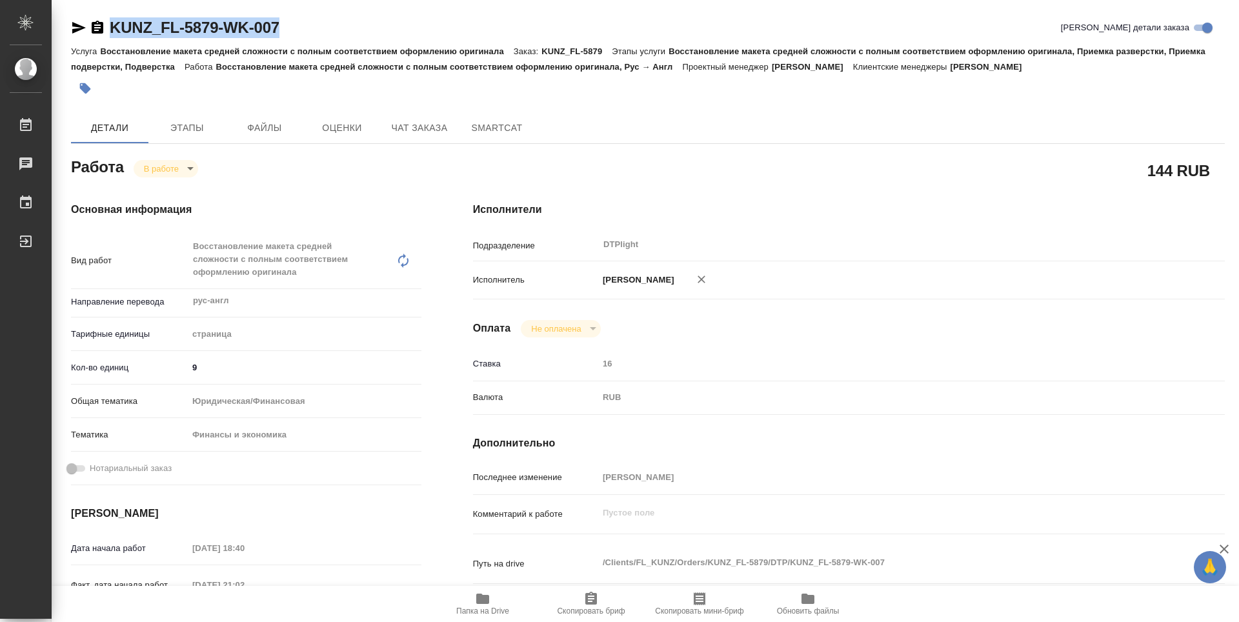
type textarea "x"
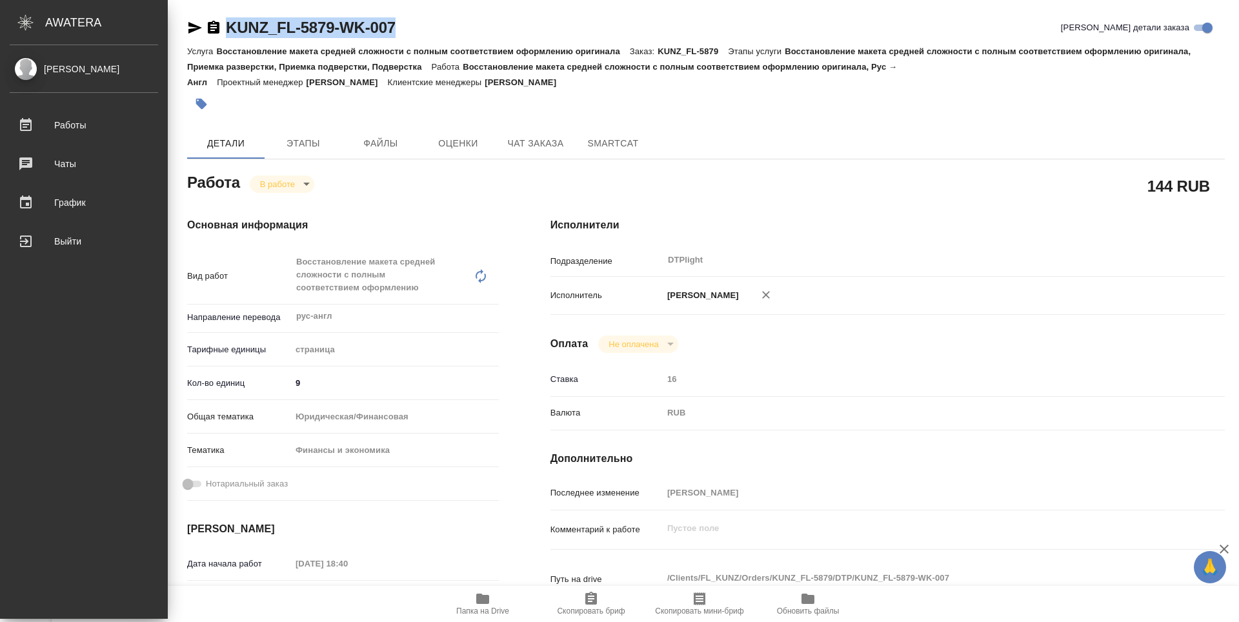
type textarea "x"
